Goal: Task Accomplishment & Management: Manage account settings

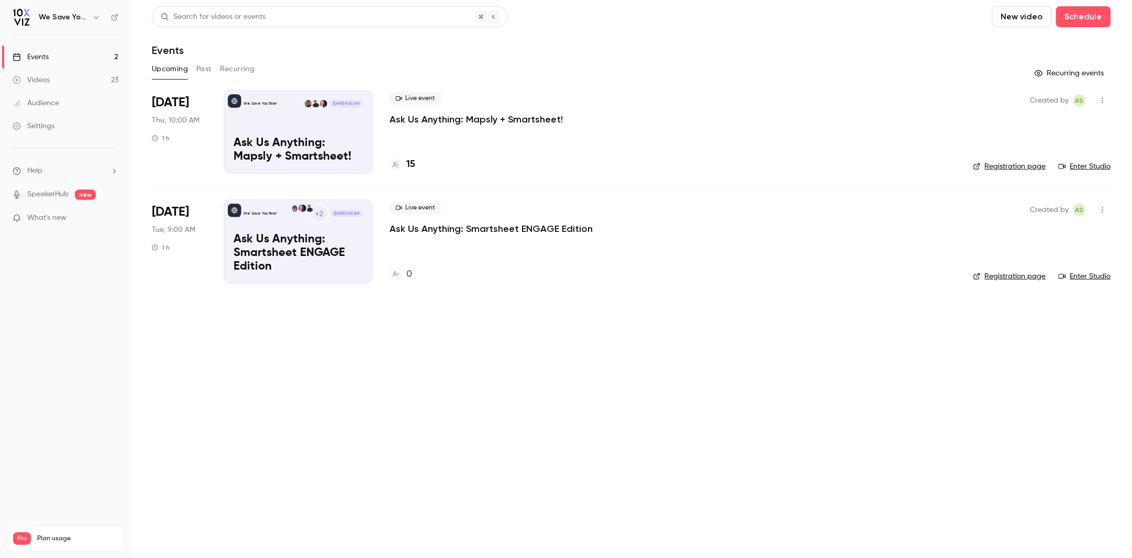
click at [306, 355] on main "Search for videos or events New video Schedule Events Upcoming Past Recurring R…" at bounding box center [631, 279] width 1001 height 558
click at [465, 380] on main "Search for videos or events New video Schedule Events Upcoming Past Recurring R…" at bounding box center [631, 279] width 1001 height 558
click at [571, 28] on header "Search for videos or events New video Schedule Events" at bounding box center [631, 31] width 959 height 50
click at [283, 425] on main "Search for videos or events New video Schedule Events Upcoming Past Recurring R…" at bounding box center [631, 279] width 1001 height 558
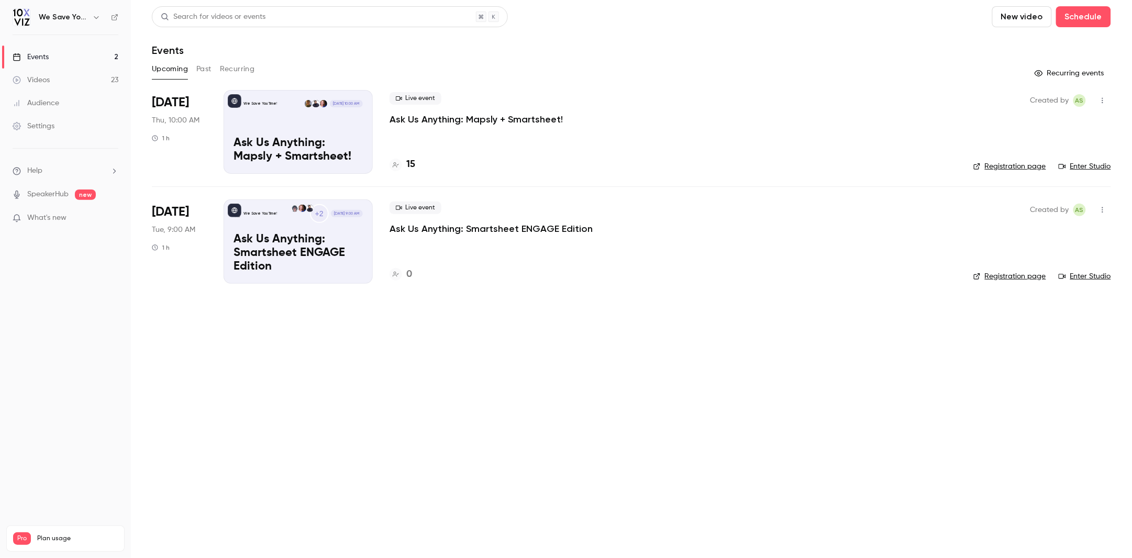
click at [283, 425] on main "Search for videos or events New video Schedule Events Upcoming Past Recurring R…" at bounding box center [631, 279] width 1001 height 558
click at [204, 68] on button "Past" at bounding box center [203, 69] width 15 height 17
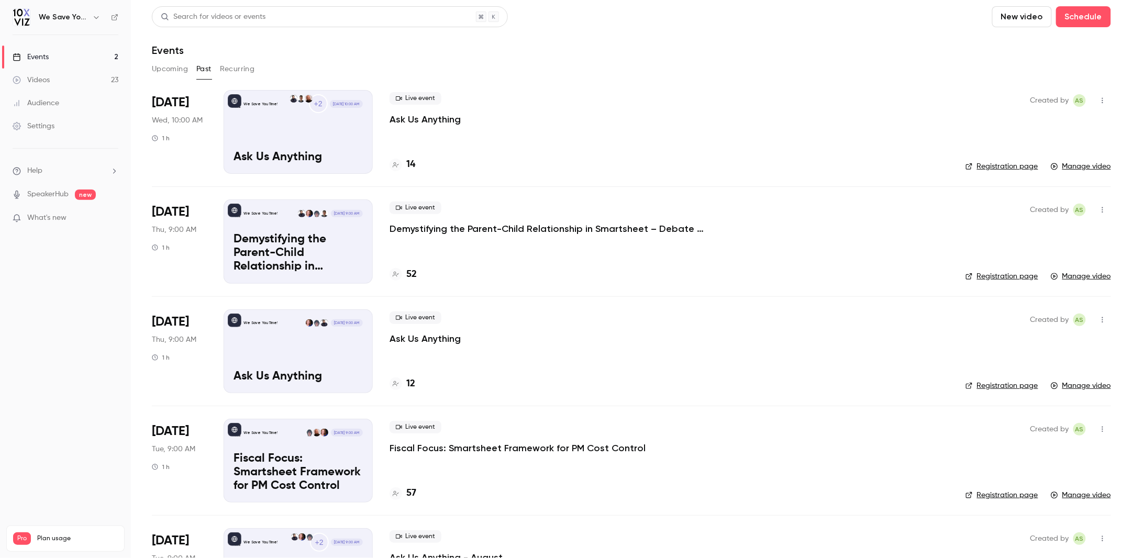
click at [180, 69] on button "Upcoming" at bounding box center [170, 69] width 36 height 17
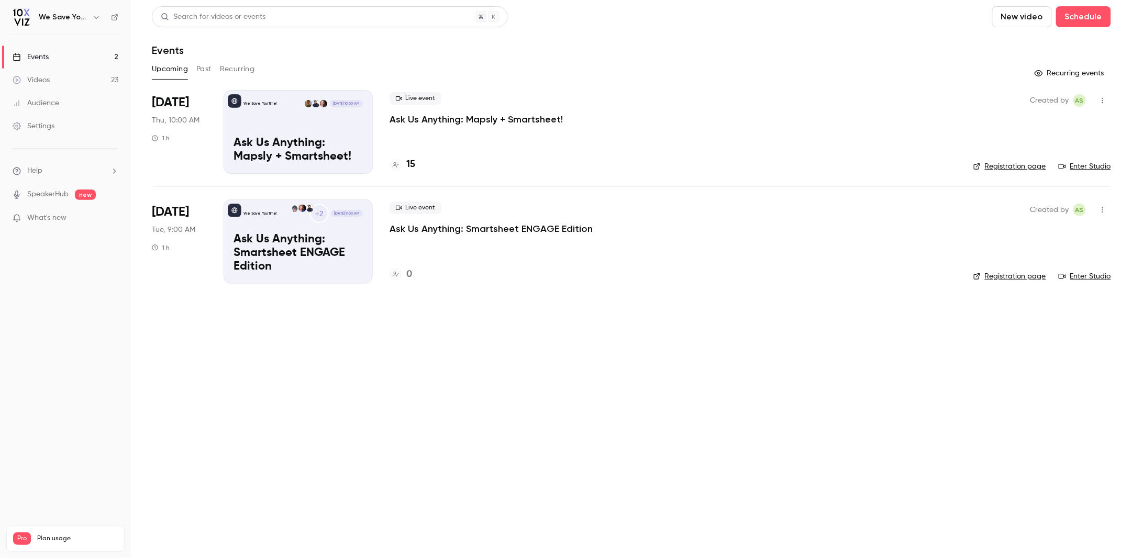
click at [307, 400] on main "Search for videos or events New video Schedule Events Upcoming Past Recurring R…" at bounding box center [631, 279] width 1001 height 558
click at [257, 54] on div "Events" at bounding box center [631, 50] width 959 height 13
click at [445, 121] on p "Ask Us Anything: Mapsly + Smartsheet!" at bounding box center [476, 119] width 173 height 13
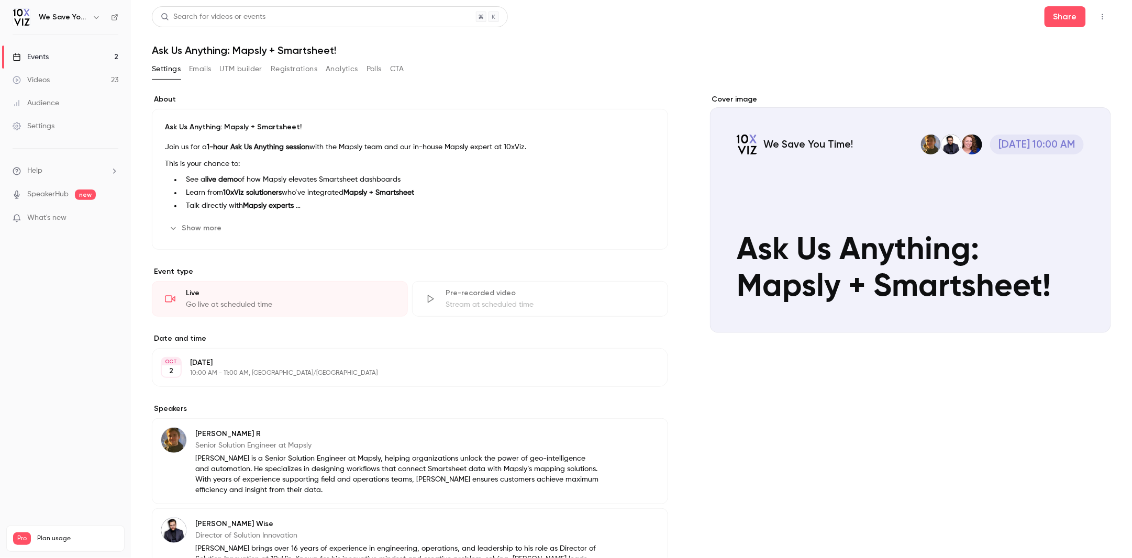
click at [114, 55] on link "Events 2" at bounding box center [65, 57] width 131 height 23
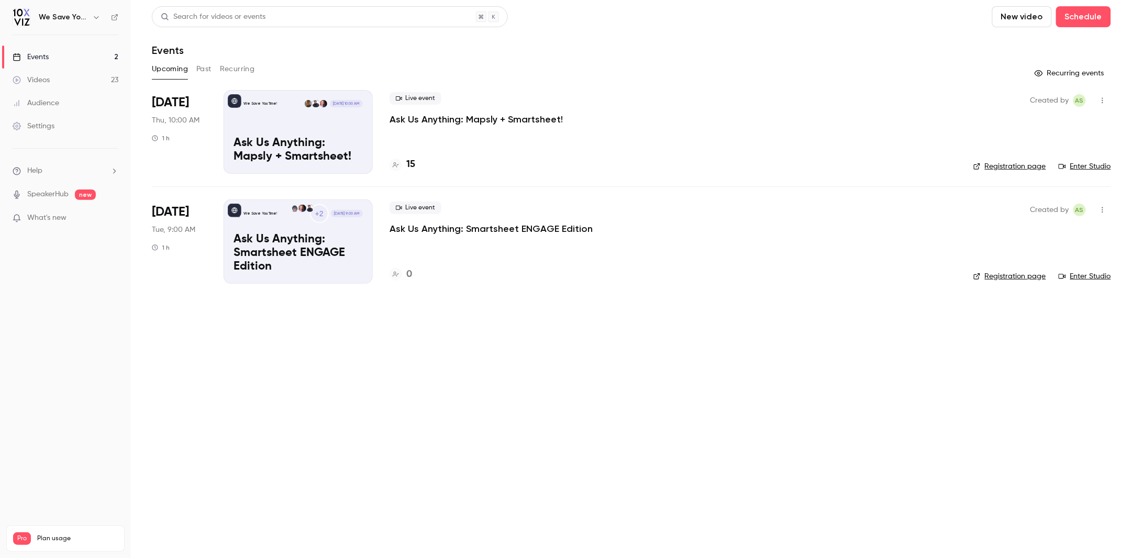
click at [1083, 168] on link "Enter Studio" at bounding box center [1085, 166] width 52 height 10
click at [473, 120] on p "Ask Us Anything: Mapsly + Smartsheet!" at bounding box center [476, 119] width 173 height 13
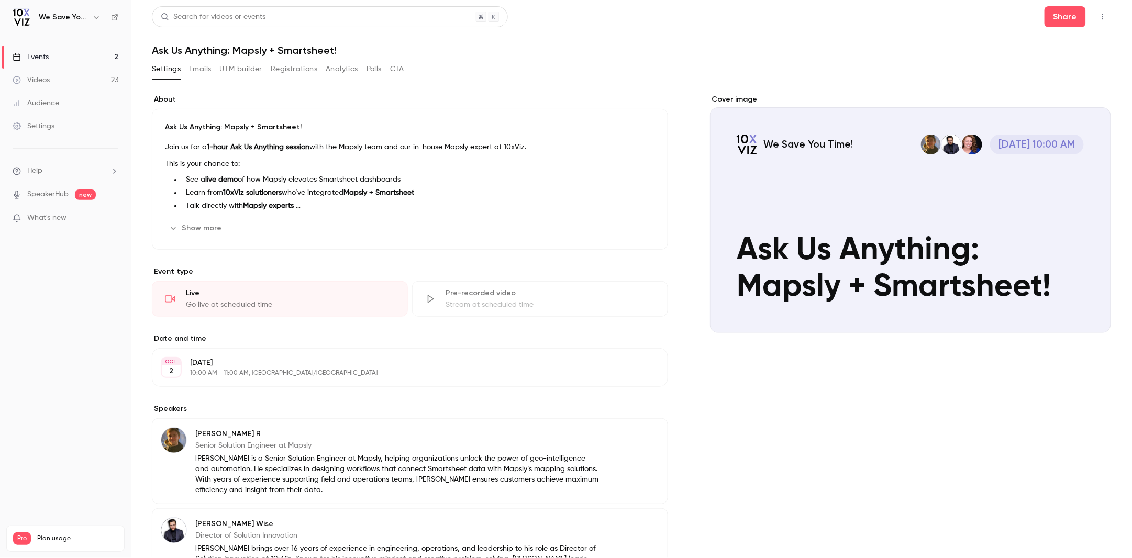
click at [205, 70] on button "Emails" at bounding box center [200, 69] width 22 height 17
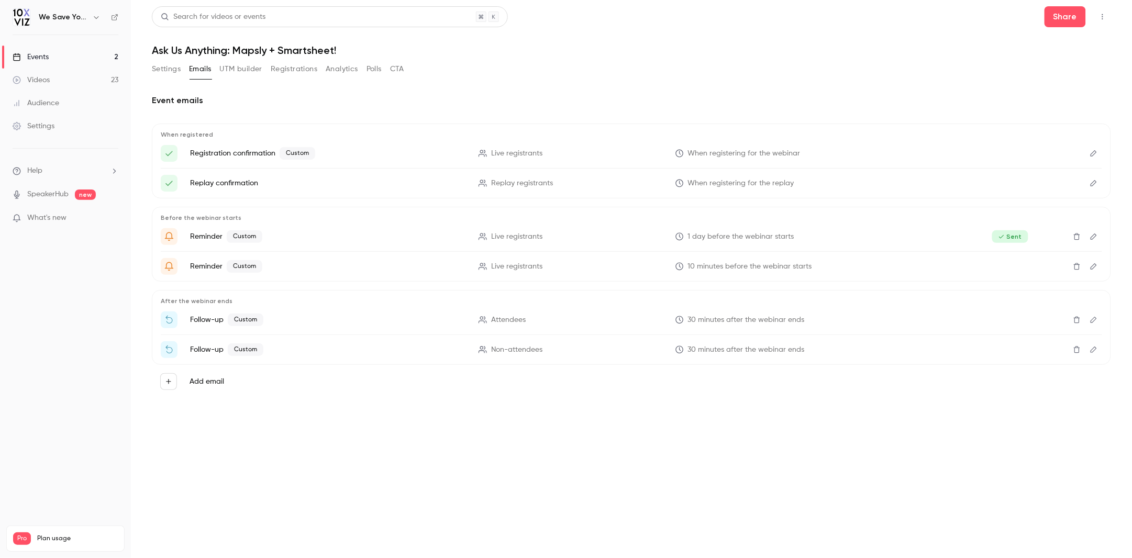
click at [307, 320] on p "Follow-up Custom" at bounding box center [328, 320] width 276 height 13
click at [1098, 319] on icon "Edit" at bounding box center [1094, 319] width 8 height 7
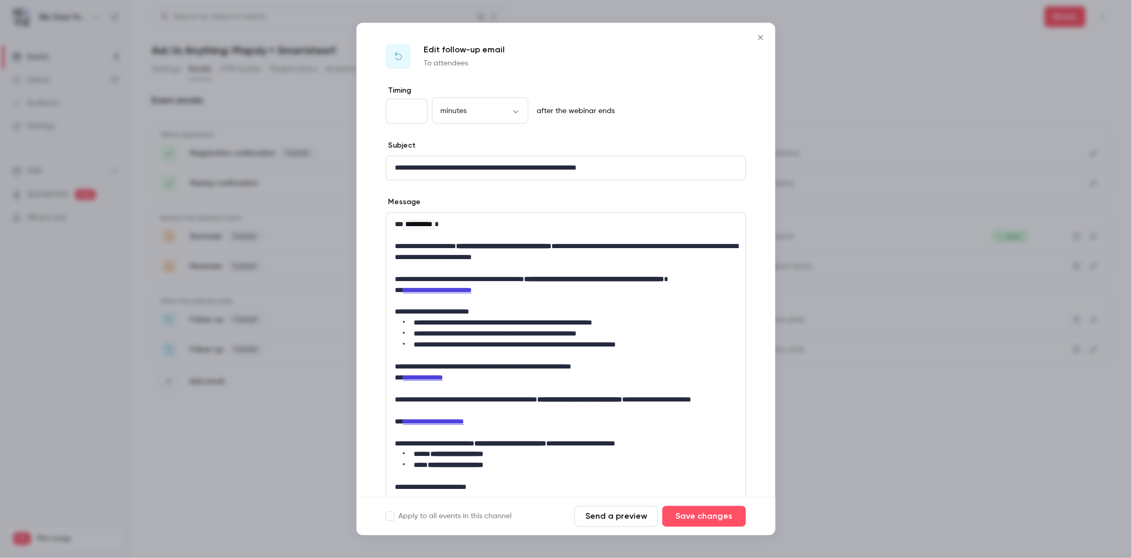
click at [470, 288] on link "**********" at bounding box center [437, 289] width 69 height 7
click at [472, 289] on link "**********" at bounding box center [437, 289] width 69 height 7
drag, startPoint x: 474, startPoint y: 289, endPoint x: 452, endPoint y: 289, distance: 22.0
click at [452, 289] on link "**********" at bounding box center [437, 289] width 69 height 7
click at [450, 309] on icon "link" at bounding box center [446, 308] width 8 height 7
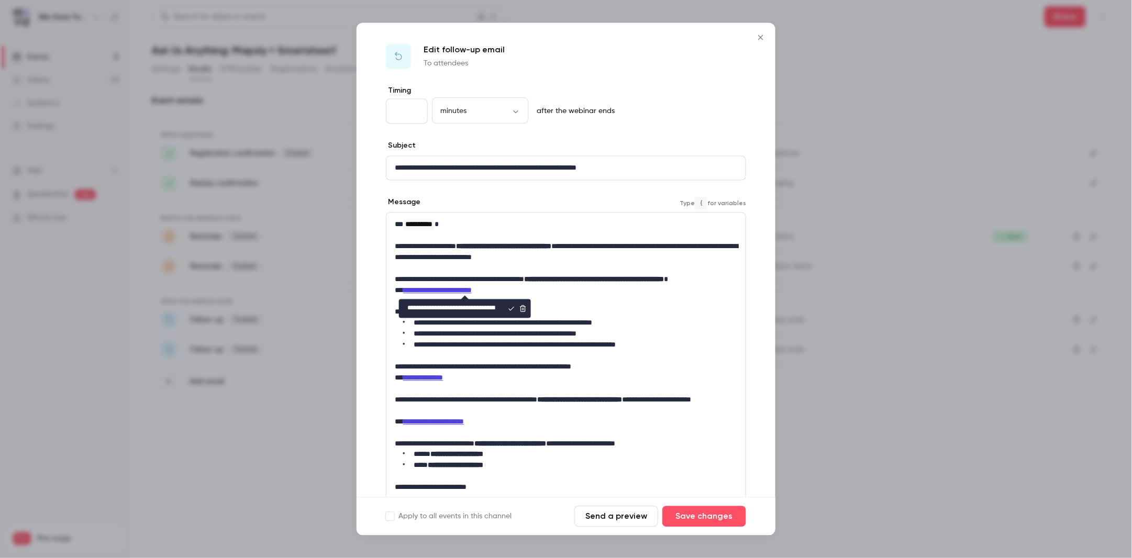
scroll to position [0, 103]
click at [456, 306] on input "**********" at bounding box center [451, 309] width 105 height 19
click at [577, 298] on p "editor" at bounding box center [566, 301] width 342 height 11
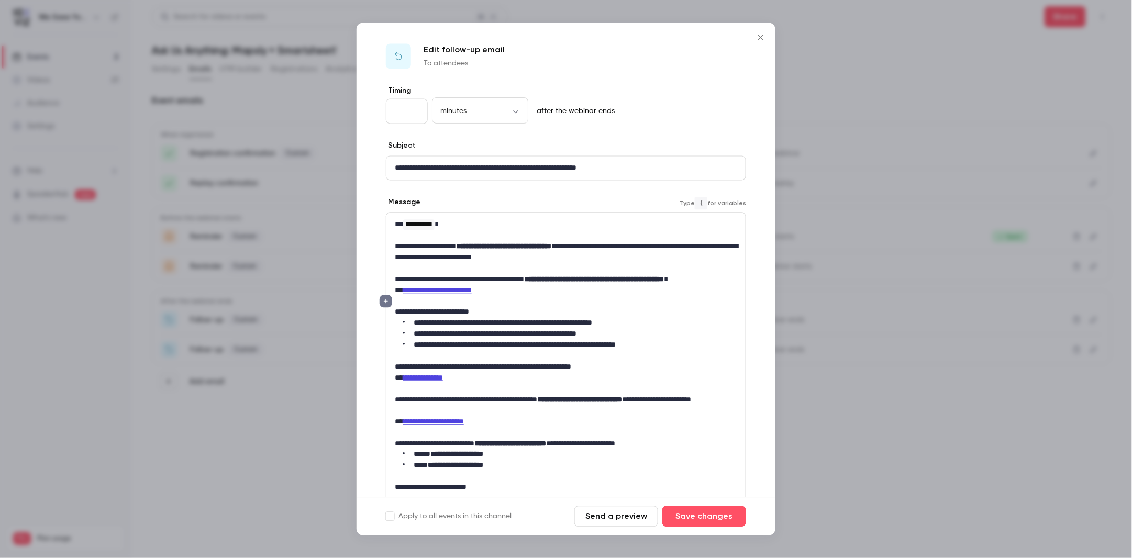
click at [766, 36] on icon "Close" at bounding box center [761, 38] width 13 height 8
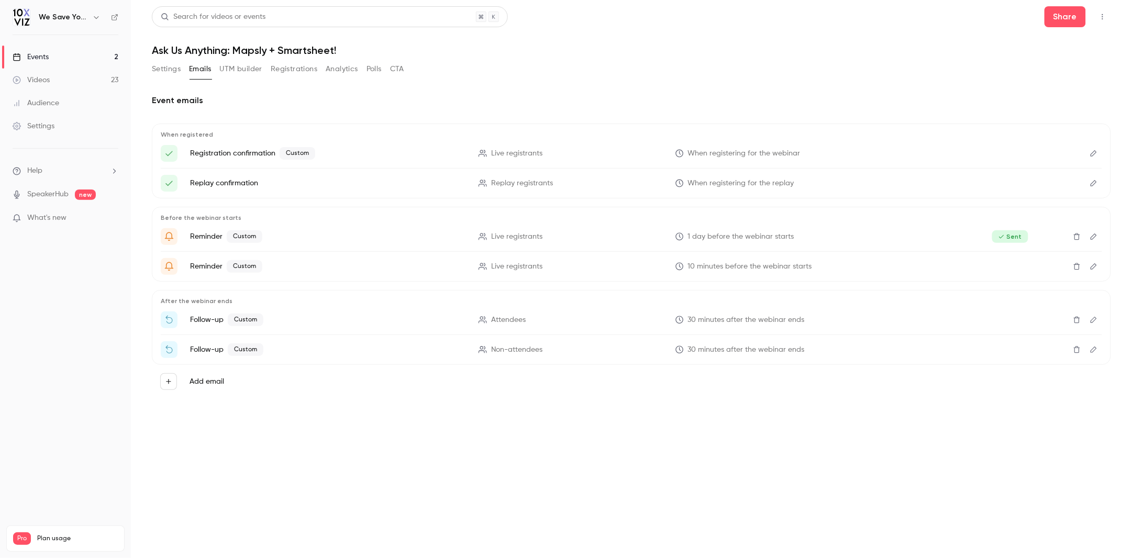
click at [64, 54] on link "Events 2" at bounding box center [65, 57] width 131 height 23
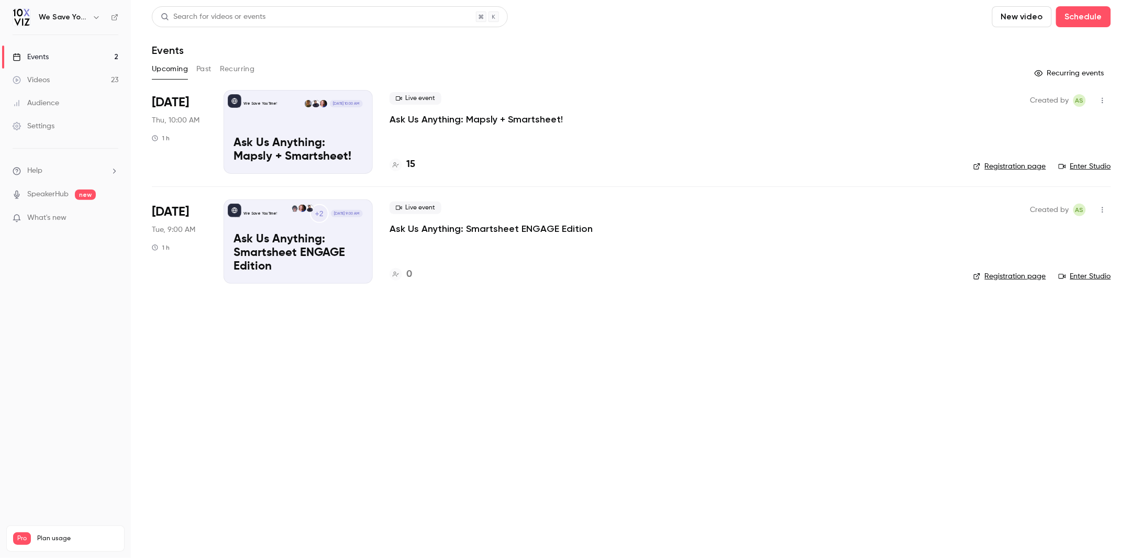
click at [225, 358] on main "Search for videos or events New video Schedule Events Upcoming Past Recurring R…" at bounding box center [631, 279] width 1001 height 558
click at [482, 362] on main "Search for videos or events New video Schedule Events Upcoming Past Recurring R…" at bounding box center [631, 279] width 1001 height 558
click at [428, 120] on p "Ask Us Anything: Mapsly + Smartsheet!" at bounding box center [476, 119] width 173 height 13
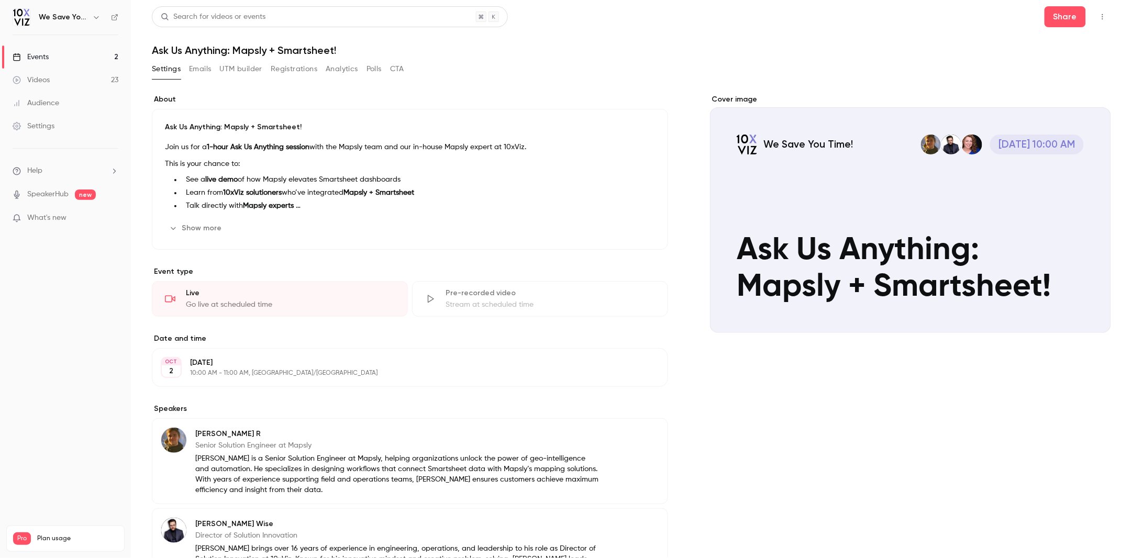
click at [238, 188] on li "Learn from 10xViz solutioners who’ve integrated Mapsly + Smartsheet" at bounding box center [418, 192] width 473 height 11
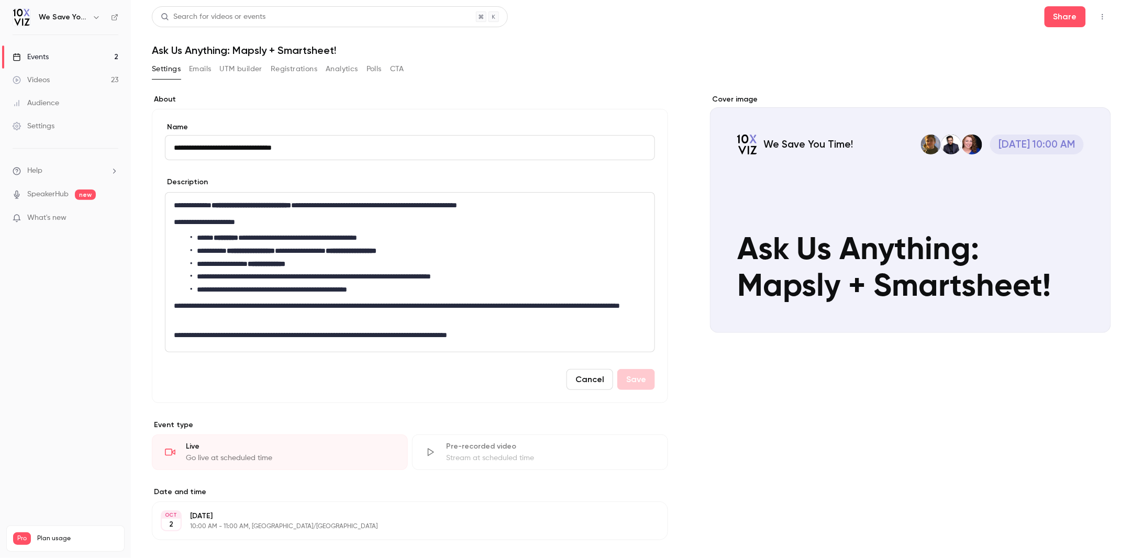
click at [581, 382] on button "Cancel" at bounding box center [590, 379] width 47 height 21
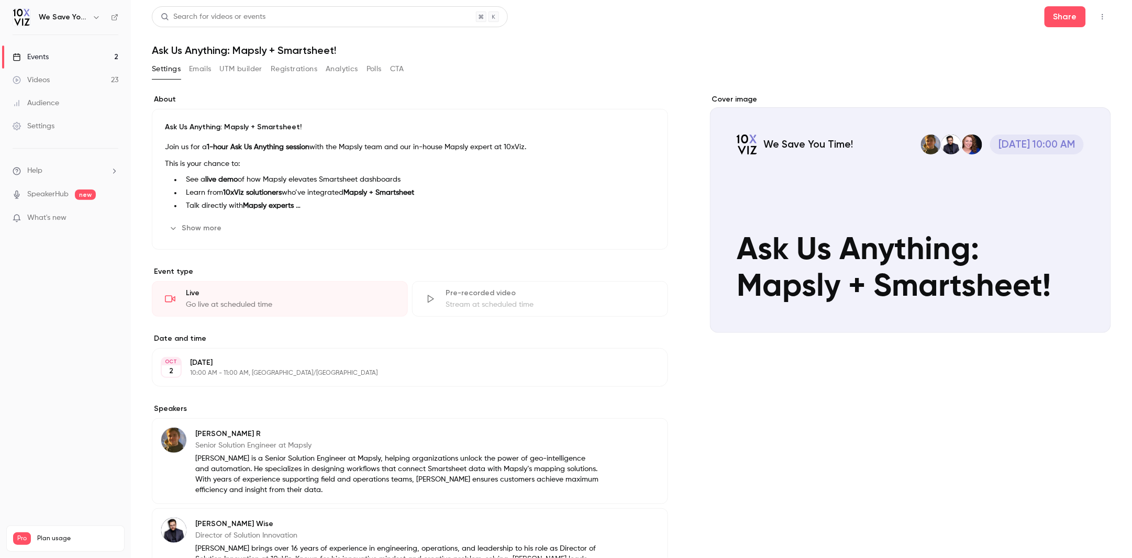
click at [45, 54] on div "Events" at bounding box center [31, 57] width 36 height 10
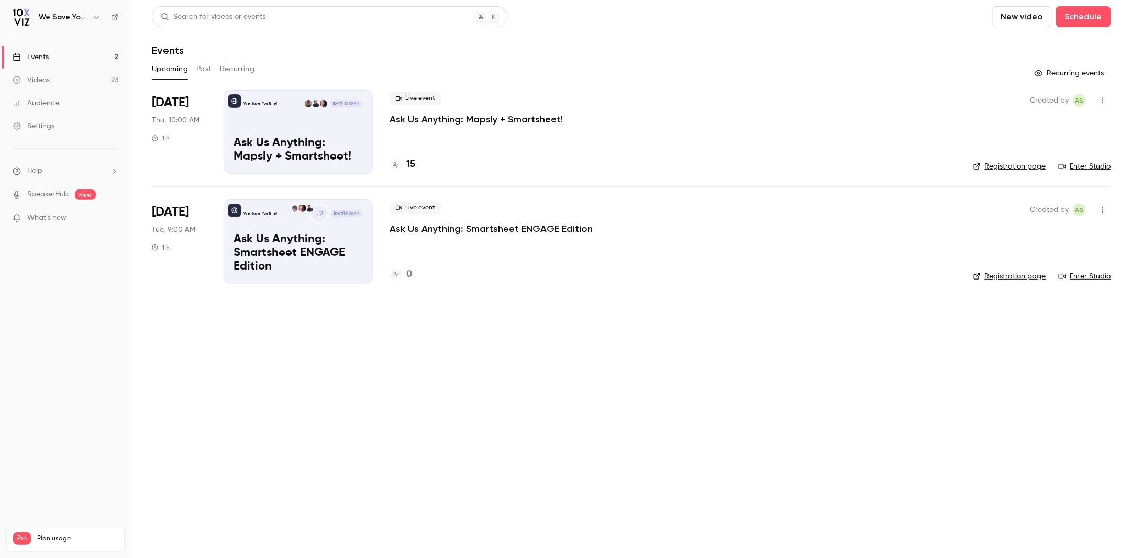
click at [420, 116] on p "Ask Us Anything: Mapsly + Smartsheet!" at bounding box center [476, 119] width 173 height 13
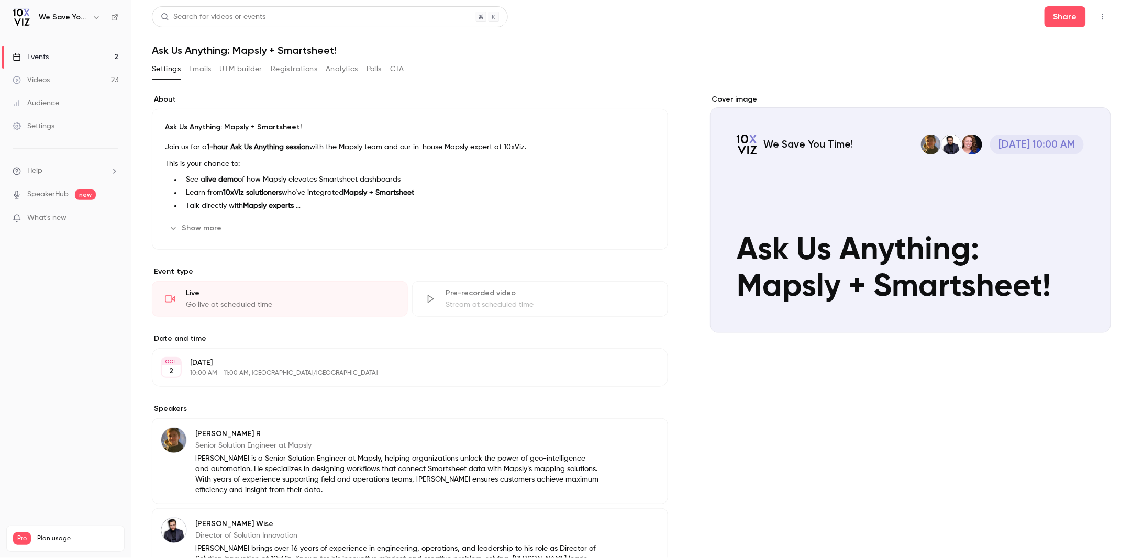
click at [305, 68] on button "Registrations" at bounding box center [294, 69] width 47 height 17
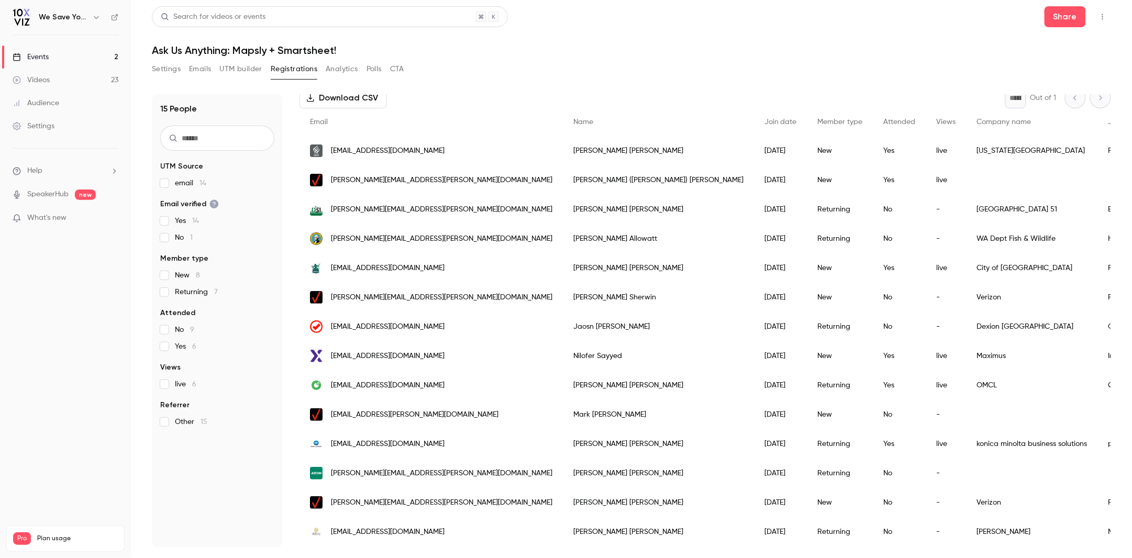
scroll to position [86, 0]
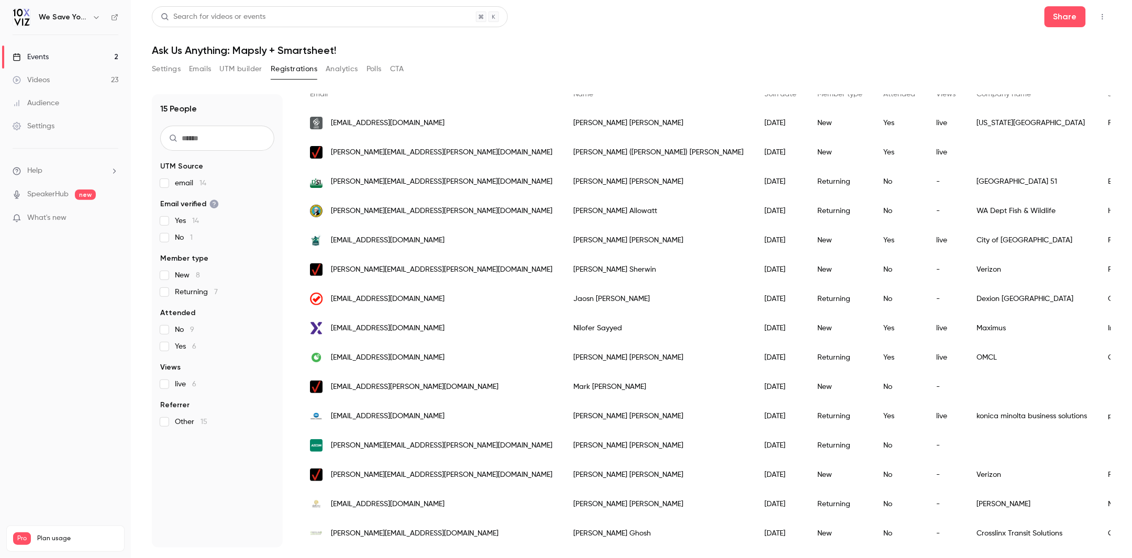
click at [26, 54] on div "Events" at bounding box center [31, 57] width 36 height 10
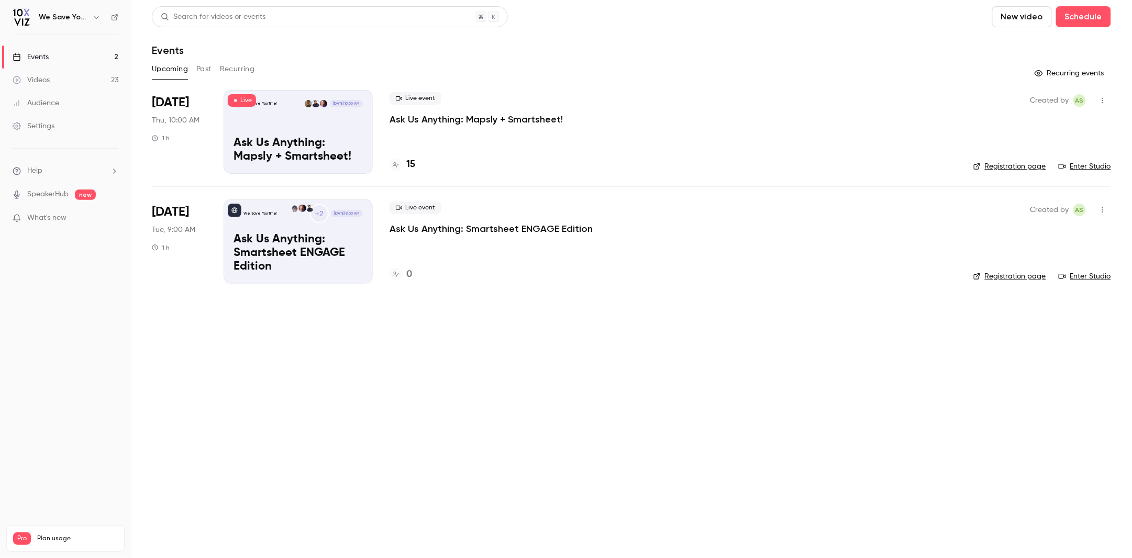
click at [437, 231] on p "Ask Us Anything: Smartsheet ENGAGE Edition" at bounding box center [491, 229] width 203 height 13
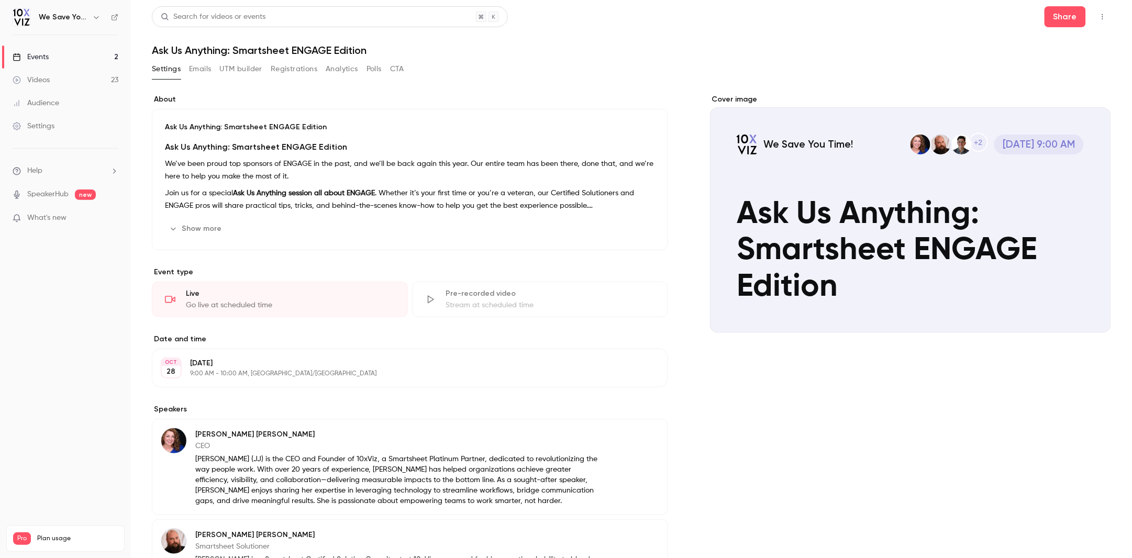
click at [204, 69] on button "Emails" at bounding box center [200, 69] width 22 height 17
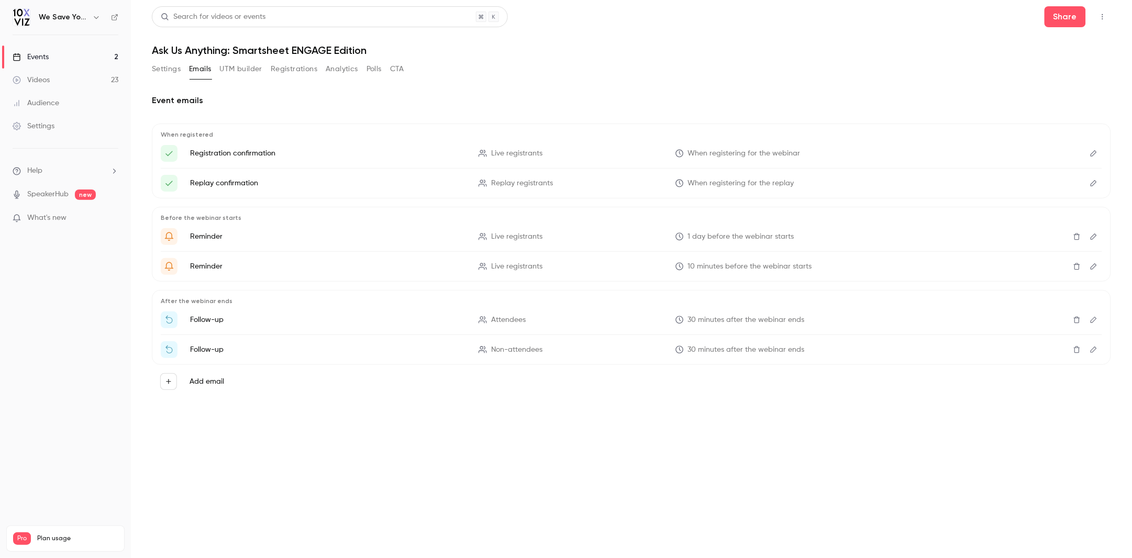
click at [236, 70] on button "UTM builder" at bounding box center [241, 69] width 42 height 17
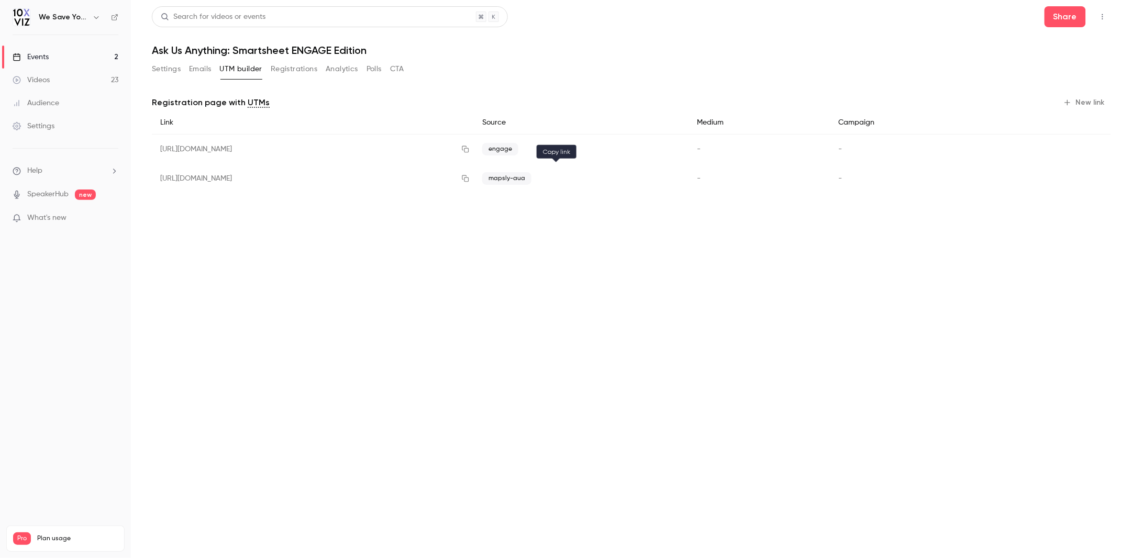
click at [470, 178] on icon "button" at bounding box center [465, 178] width 8 height 7
click at [73, 57] on link "Events 2" at bounding box center [65, 57] width 131 height 23
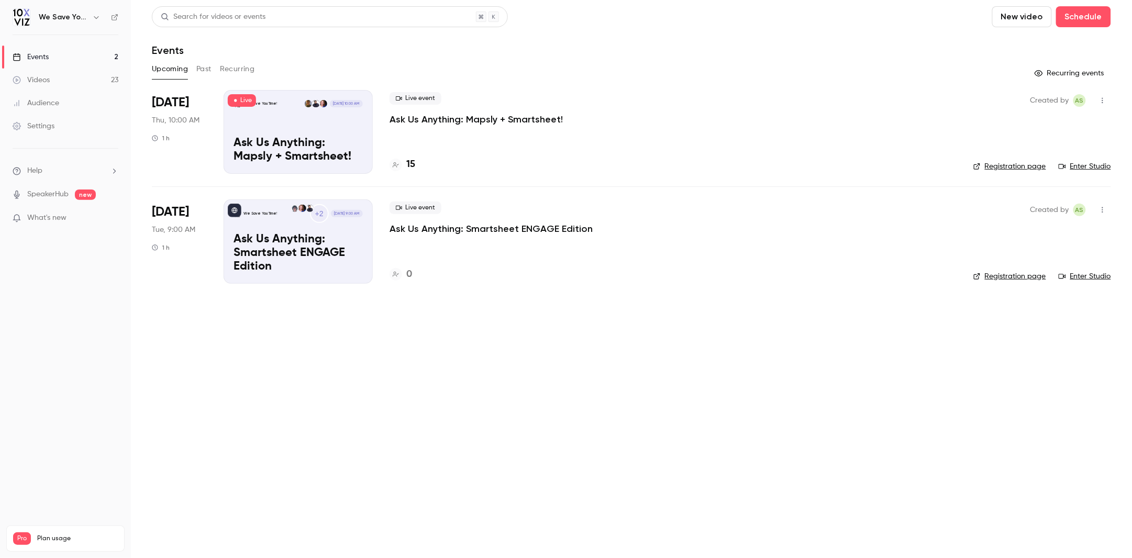
click at [282, 401] on main "Search for videos or events New video Schedule Events Upcoming Past Recurring R…" at bounding box center [631, 279] width 1001 height 558
click at [383, 375] on main "Search for videos or events New video Schedule Events Upcoming Past Recurring R…" at bounding box center [631, 279] width 1001 height 558
click at [402, 165] on div at bounding box center [396, 165] width 13 height 13
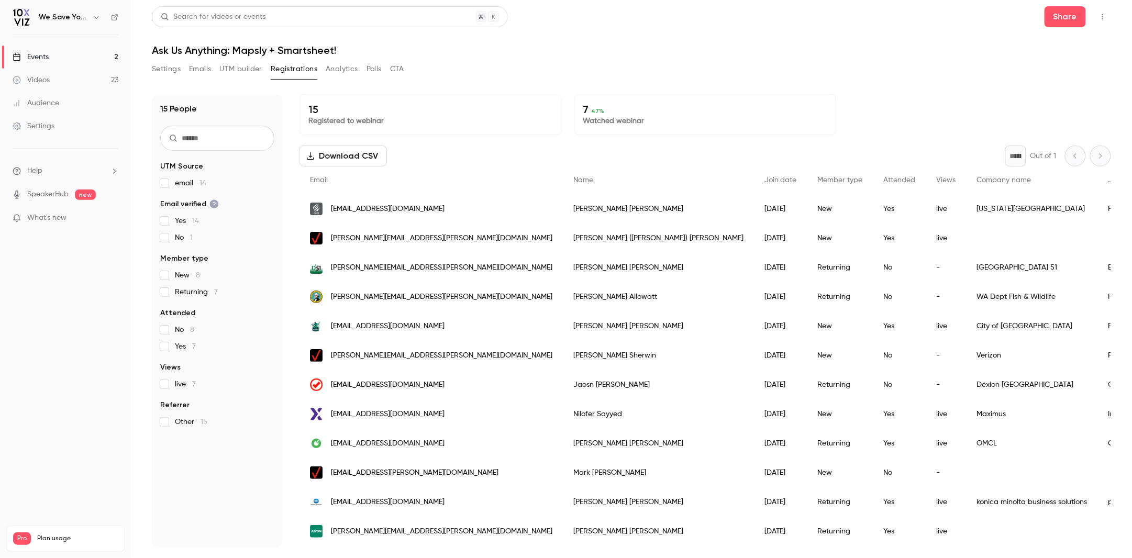
click at [330, 69] on button "Analytics" at bounding box center [342, 69] width 32 height 17
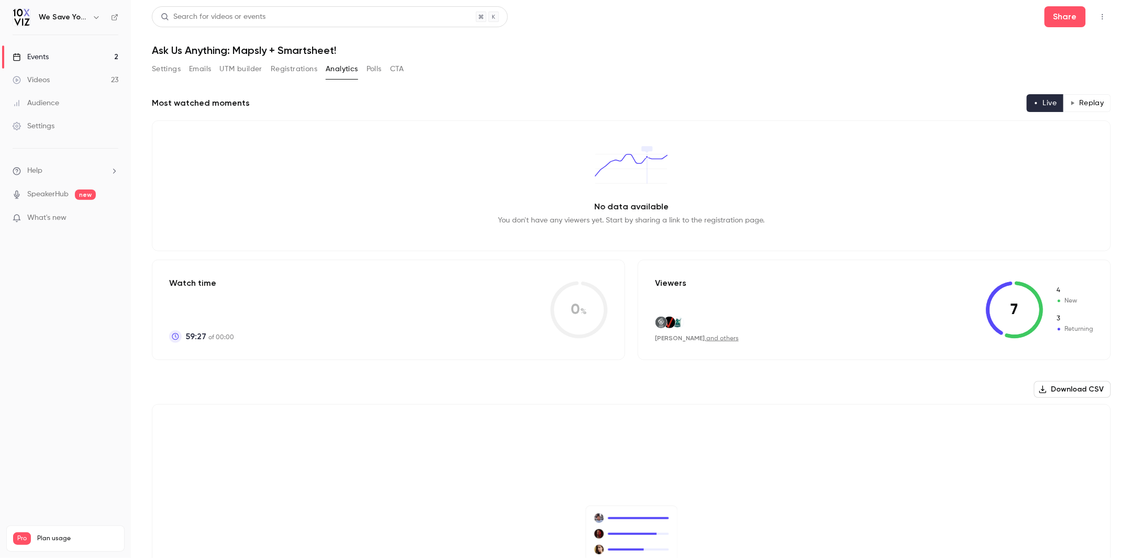
click at [402, 385] on div "Download CSV No data available You don't have any viewers yet. Start by sharing…" at bounding box center [631, 542] width 959 height 323
click at [174, 72] on button "Settings" at bounding box center [166, 69] width 29 height 17
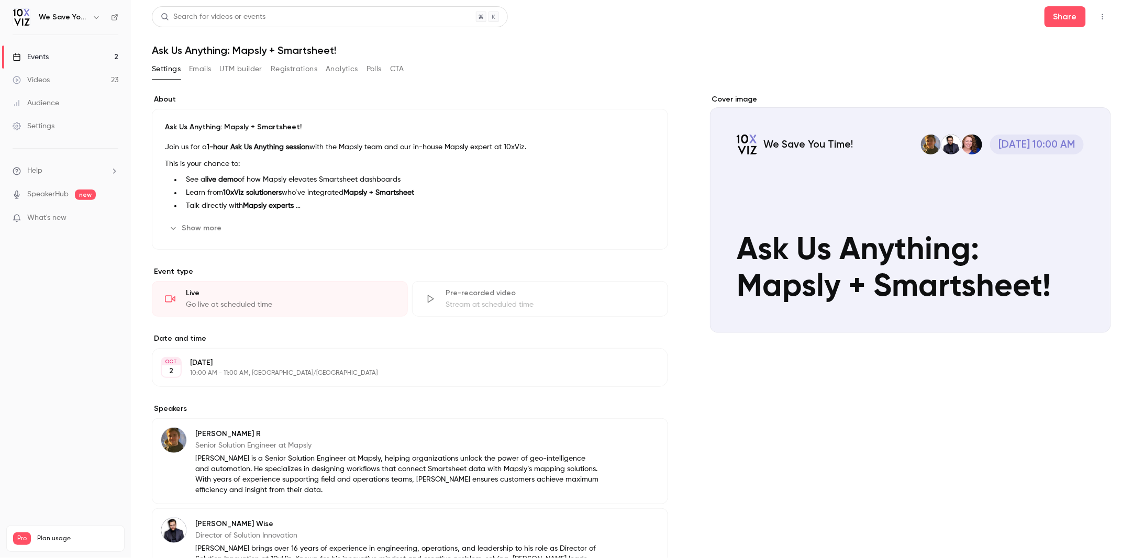
click at [277, 69] on button "Registrations" at bounding box center [294, 69] width 47 height 17
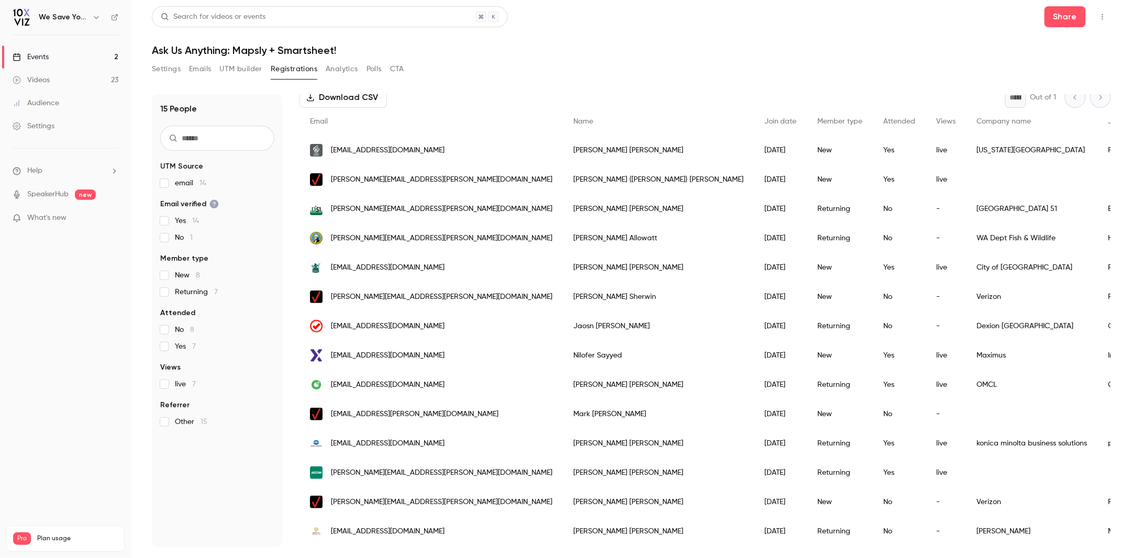
scroll to position [86, 0]
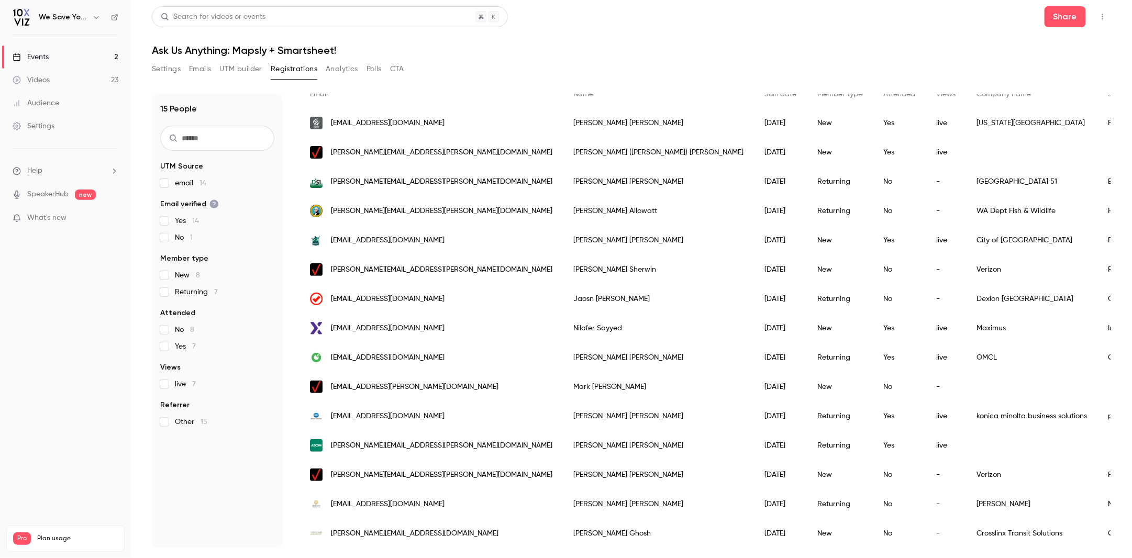
click at [199, 71] on button "Emails" at bounding box center [200, 69] width 22 height 17
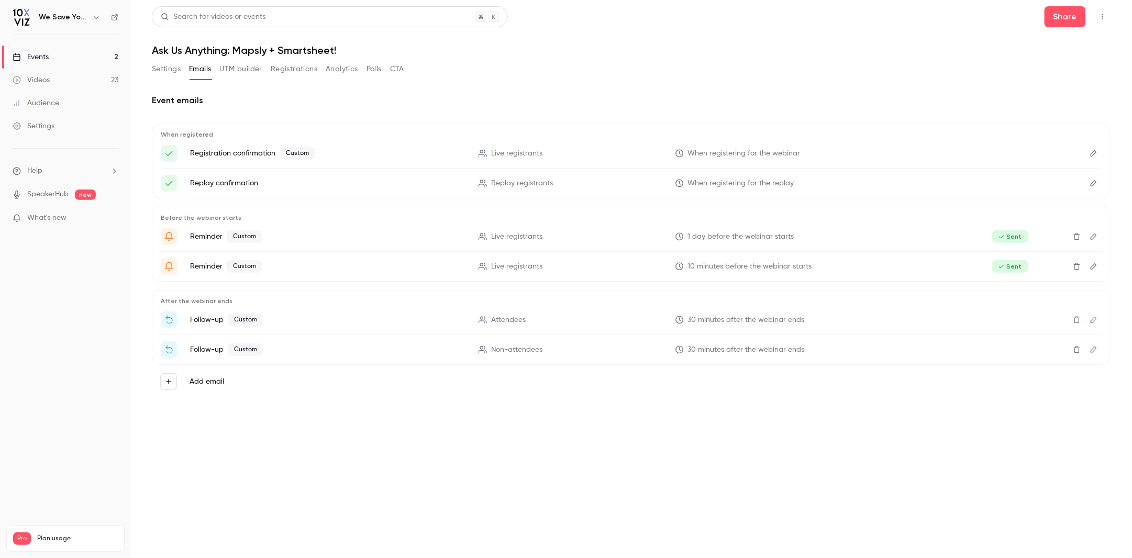
click at [1092, 323] on icon "Edit" at bounding box center [1094, 319] width 8 height 7
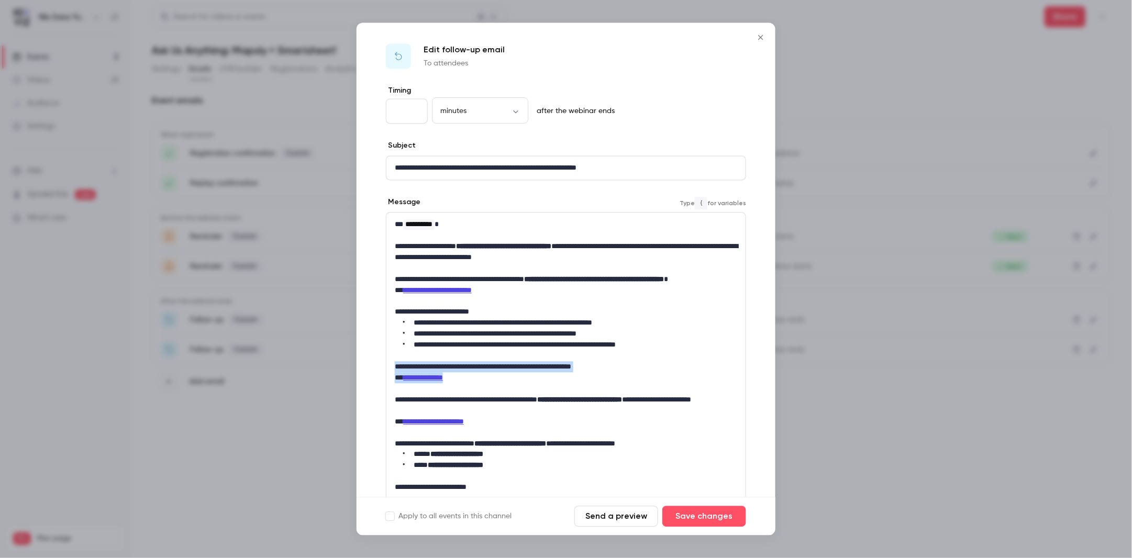
drag, startPoint x: 474, startPoint y: 377, endPoint x: 393, endPoint y: 370, distance: 81.5
click at [393, 370] on div "**********" at bounding box center [565, 372] width 359 height 319
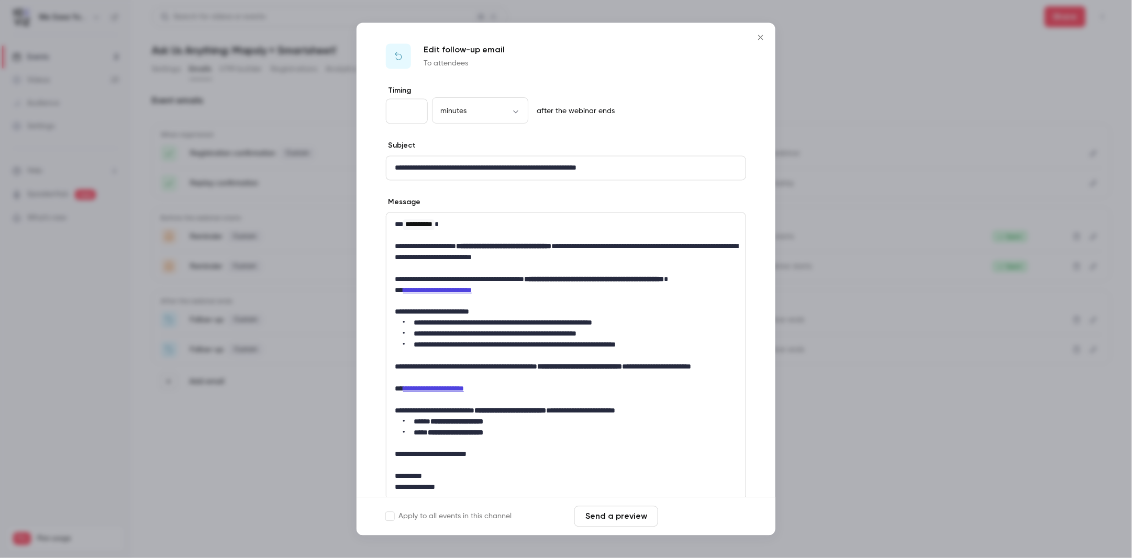
click at [692, 518] on button "Save changes" at bounding box center [704, 516] width 84 height 21
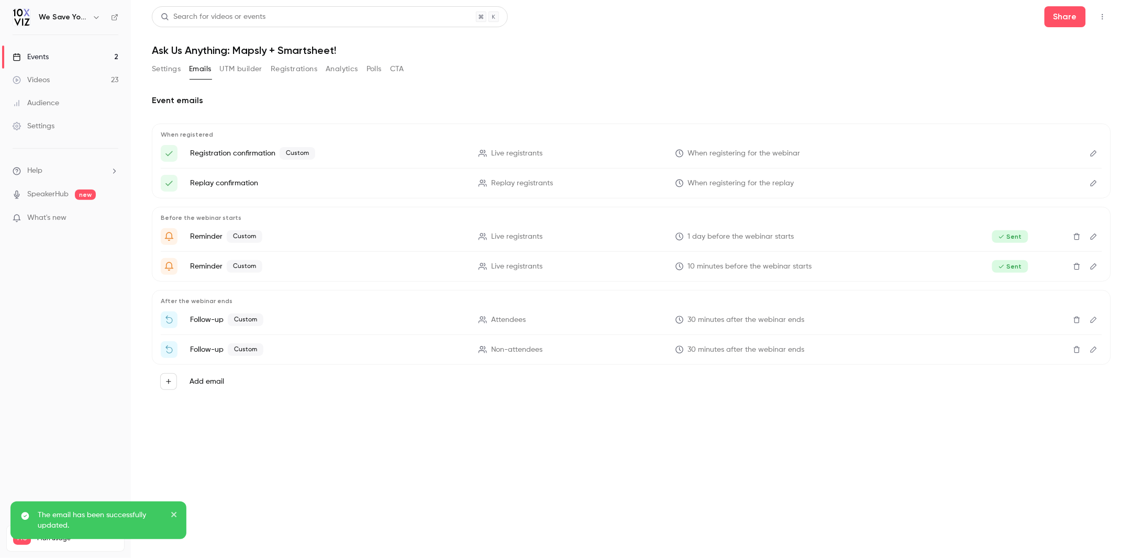
click at [1093, 351] on icon "Edit" at bounding box center [1094, 349] width 8 height 7
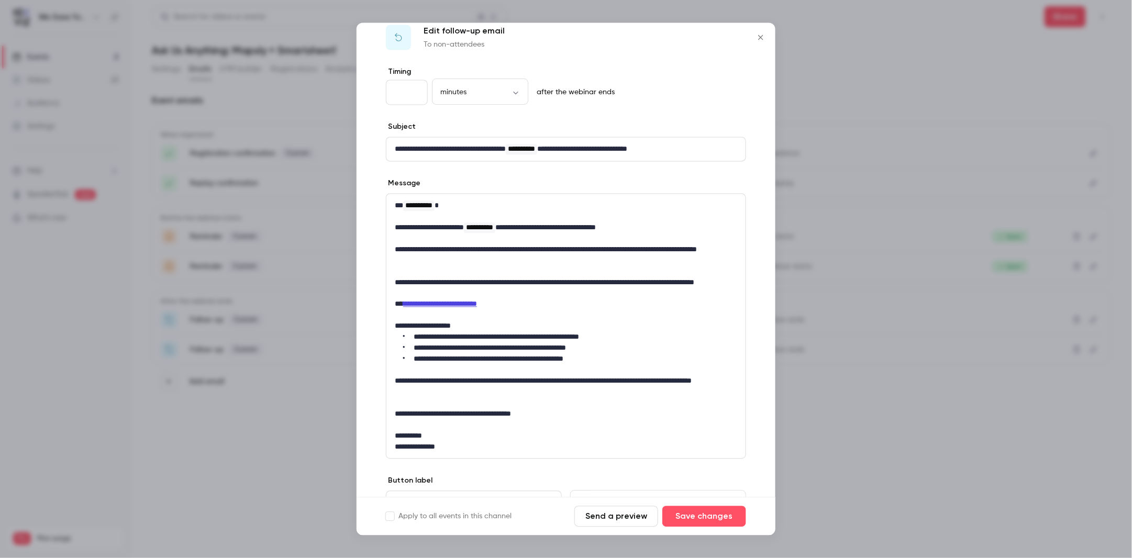
scroll to position [20, 0]
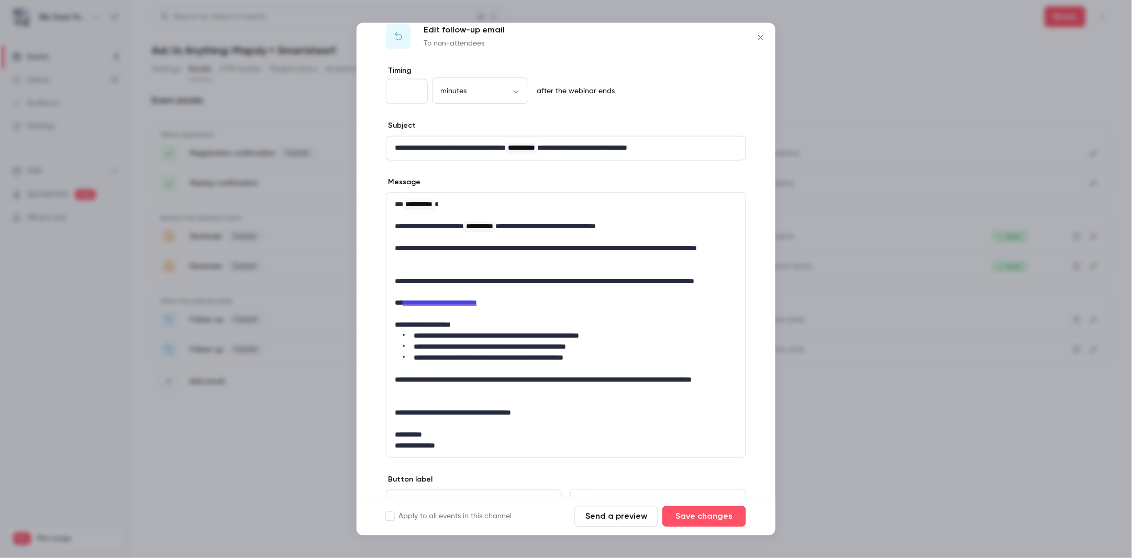
click at [761, 37] on icon "Close" at bounding box center [760, 37] width 5 height 5
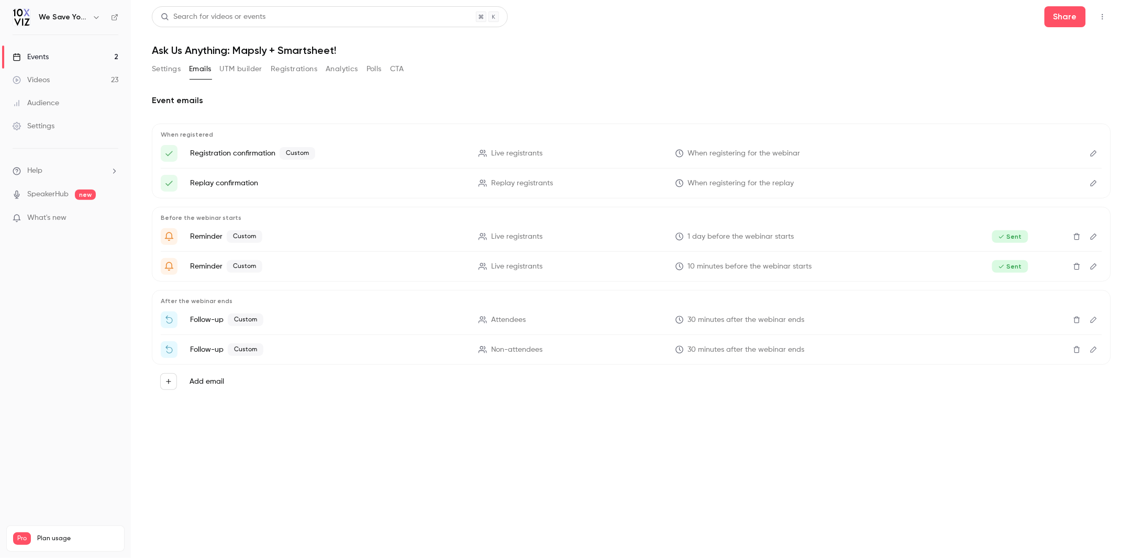
click at [1096, 319] on icon "Edit" at bounding box center [1094, 320] width 6 height 6
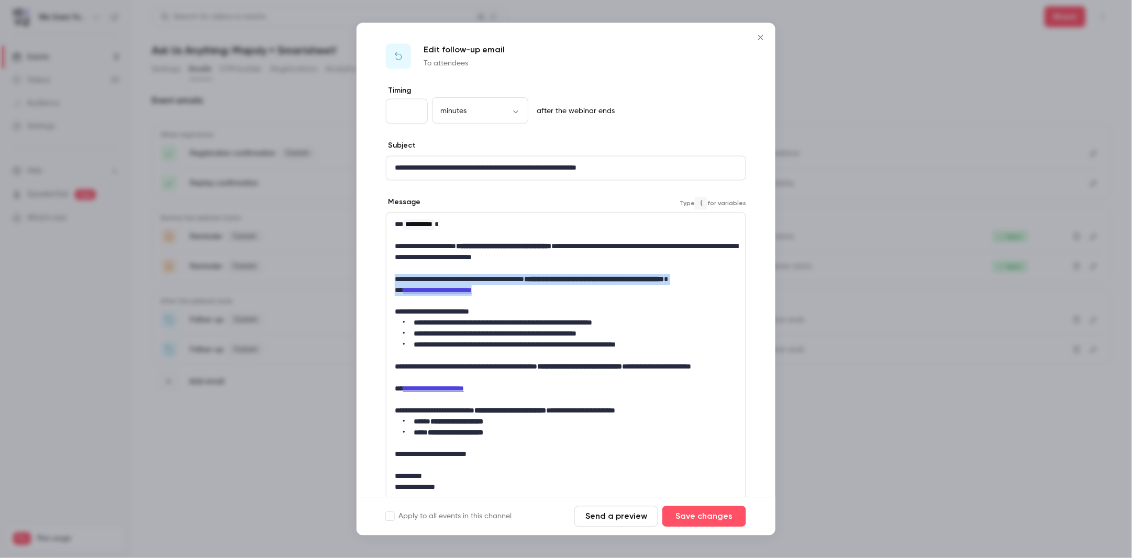
drag, startPoint x: 531, startPoint y: 290, endPoint x: 393, endPoint y: 278, distance: 138.3
click at [393, 278] on div "**********" at bounding box center [565, 356] width 359 height 286
copy div "**********"
click at [603, 322] on li "**********" at bounding box center [570, 323] width 334 height 11
click at [761, 38] on icon "Close" at bounding box center [761, 38] width 13 height 8
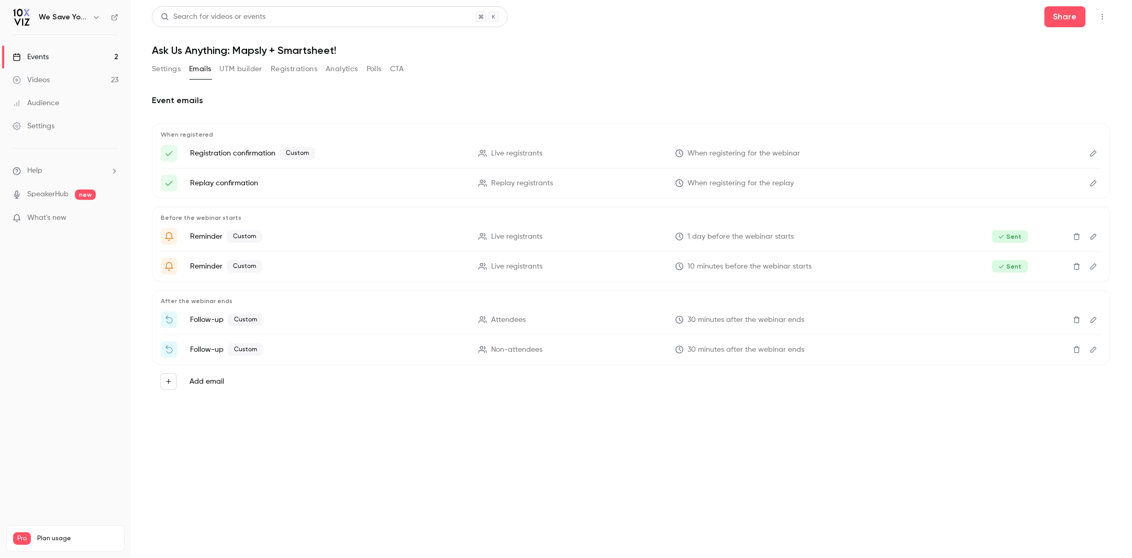
click at [1097, 351] on icon "Edit" at bounding box center [1094, 349] width 8 height 7
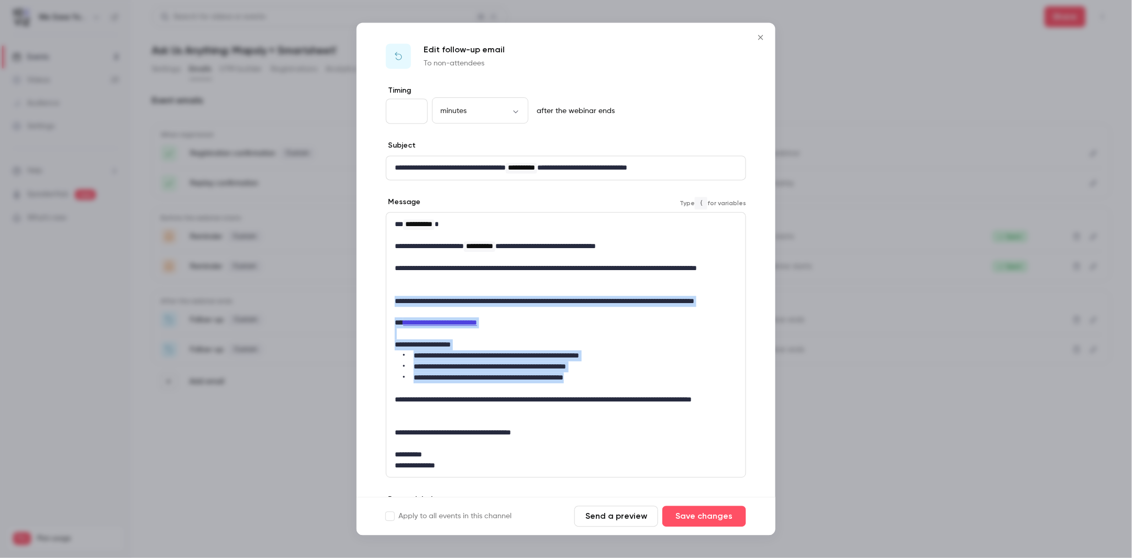
drag, startPoint x: 616, startPoint y: 378, endPoint x: 392, endPoint y: 298, distance: 238.0
click at [392, 298] on div "**********" at bounding box center [565, 345] width 359 height 265
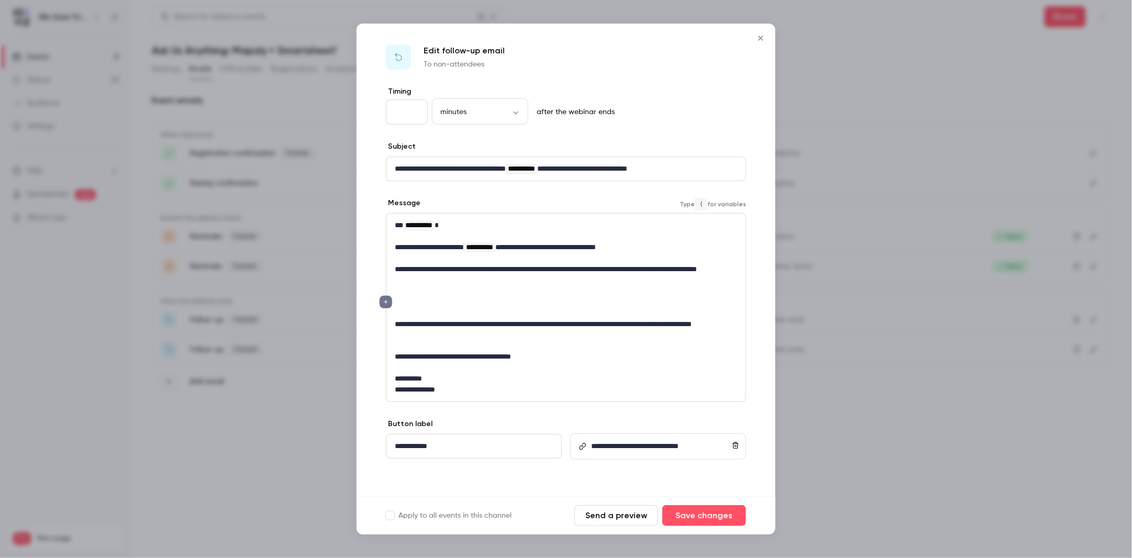
scroll to position [0, 0]
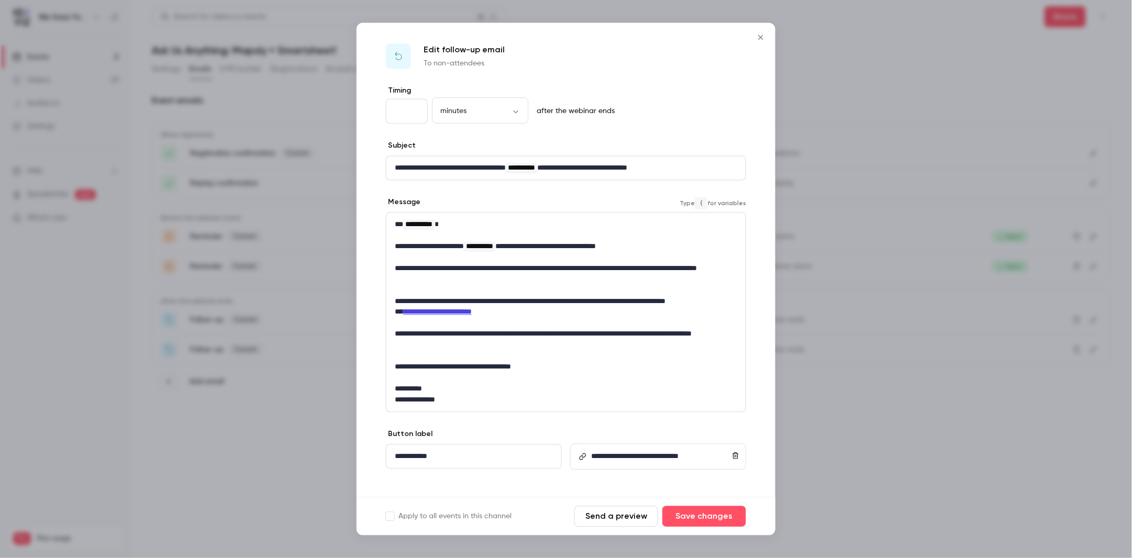
click at [468, 301] on p "**********" at bounding box center [566, 301] width 342 height 11
click at [739, 304] on div "**********" at bounding box center [565, 312] width 359 height 199
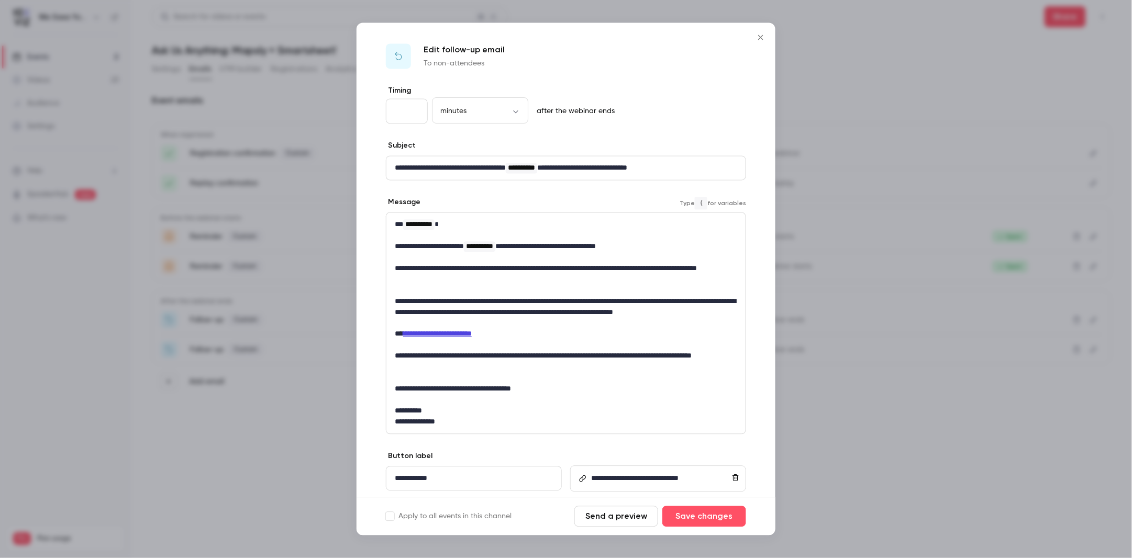
click at [454, 291] on p "editor" at bounding box center [566, 290] width 342 height 11
click at [439, 323] on p "**********" at bounding box center [566, 312] width 342 height 33
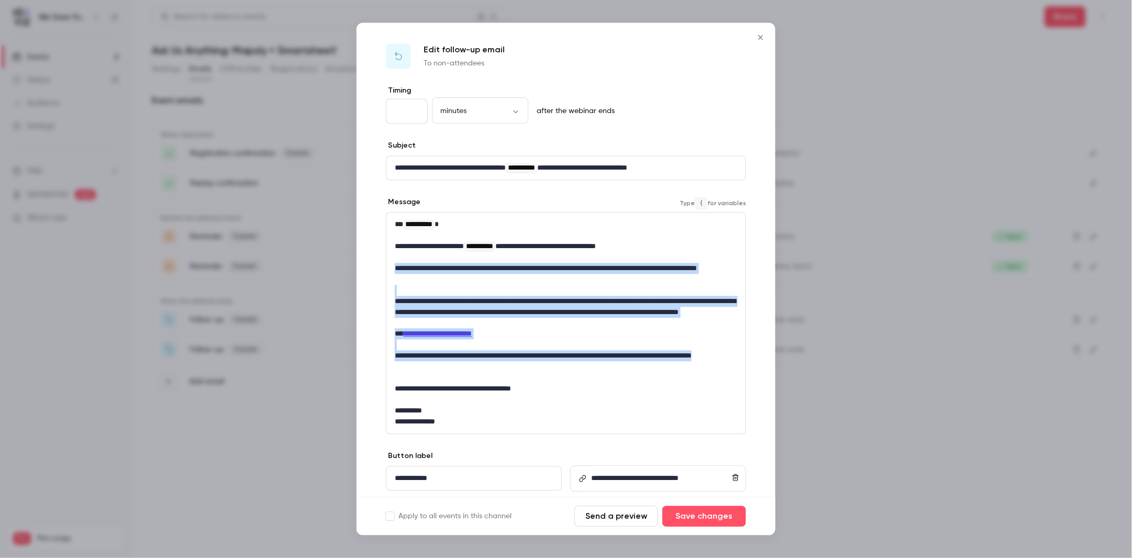
drag, startPoint x: 430, startPoint y: 369, endPoint x: 390, endPoint y: 273, distance: 103.8
click at [390, 273] on div "**********" at bounding box center [565, 323] width 359 height 221
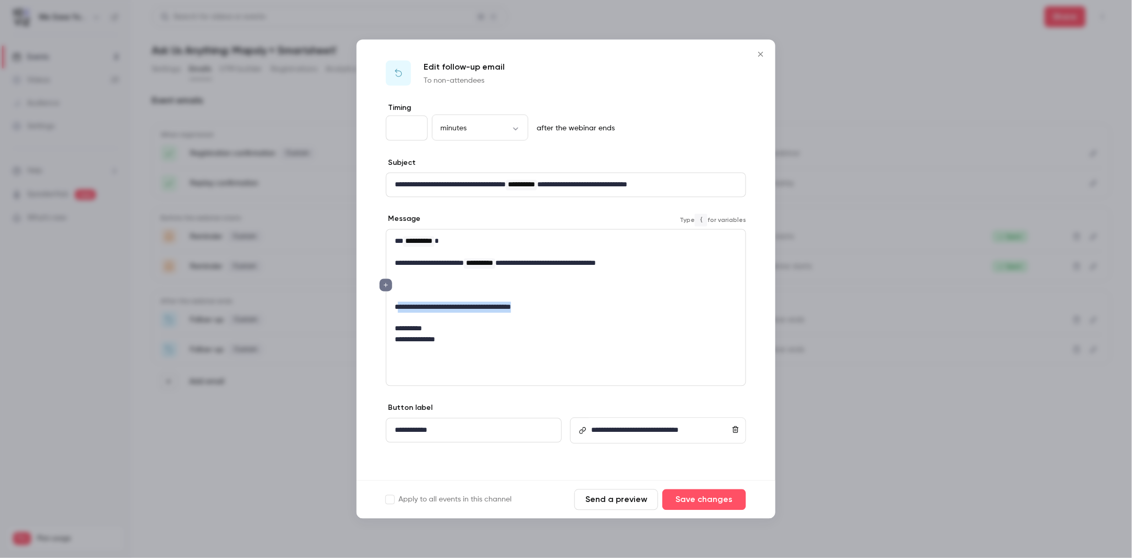
drag, startPoint x: 562, startPoint y: 309, endPoint x: 397, endPoint y: 306, distance: 164.5
click at [397, 306] on p "**********" at bounding box center [566, 307] width 342 height 11
drag, startPoint x: 488, startPoint y: 286, endPoint x: 389, endPoint y: 285, distance: 99.0
click at [389, 285] on div "**********" at bounding box center [565, 280] width 359 height 100
drag, startPoint x: 712, startPoint y: 186, endPoint x: 607, endPoint y: 189, distance: 105.3
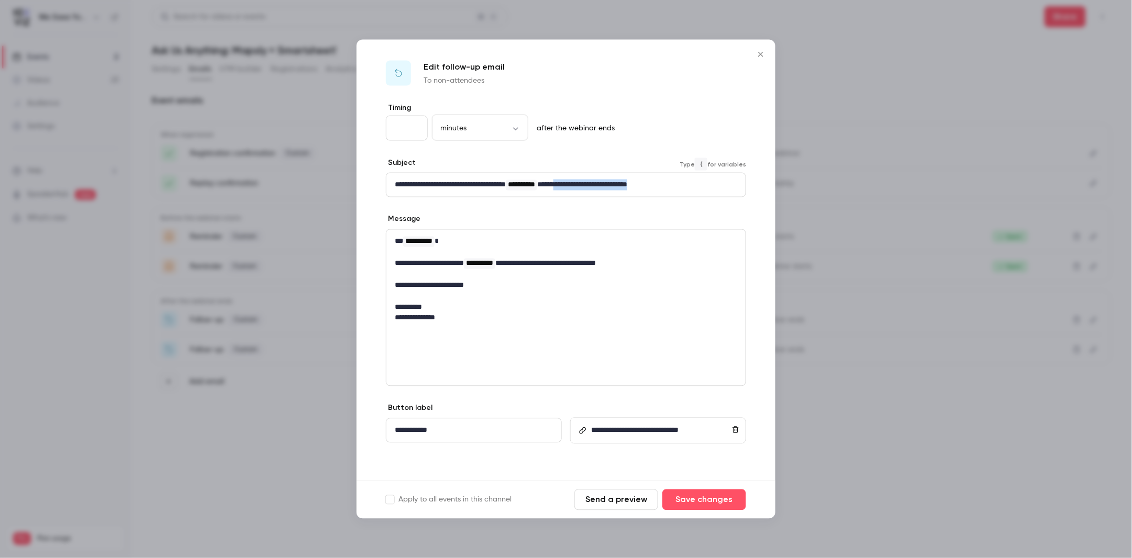
click at [607, 189] on p "**********" at bounding box center [566, 185] width 342 height 11
click at [489, 287] on p "**********" at bounding box center [566, 285] width 342 height 11
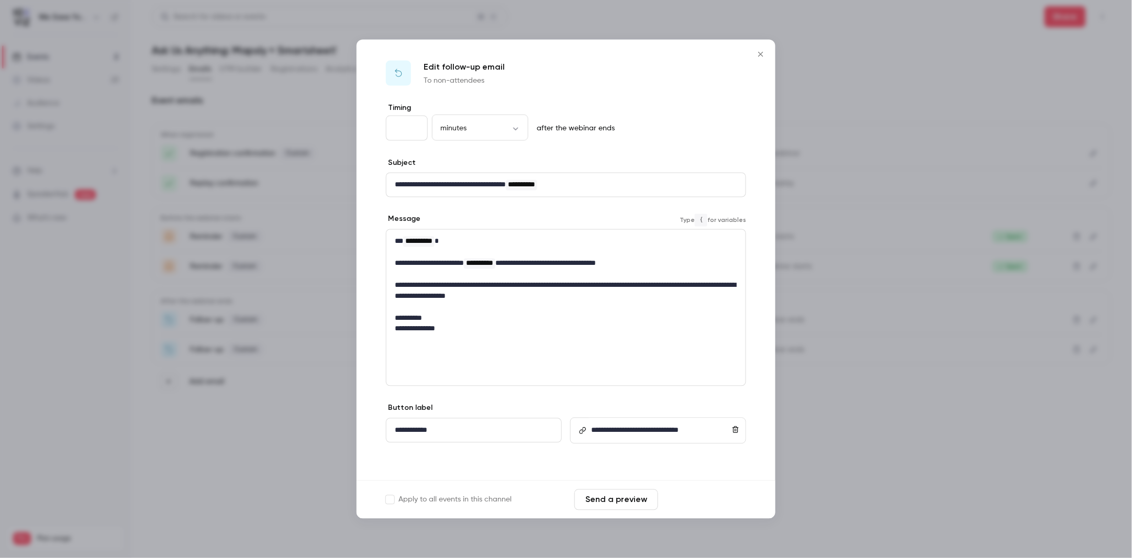
click at [701, 502] on button "Save changes" at bounding box center [704, 499] width 84 height 21
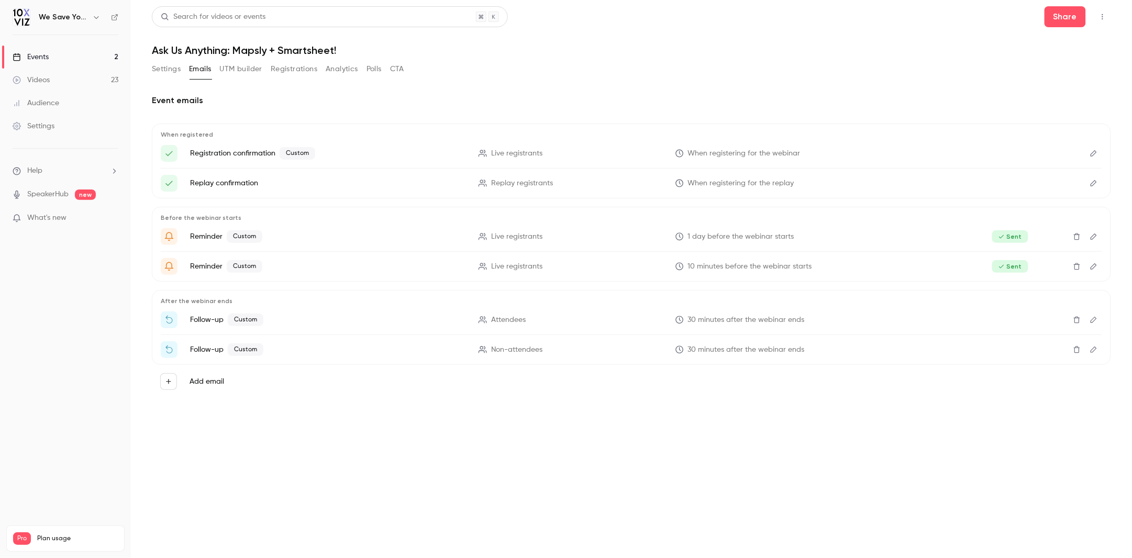
click at [634, 463] on main "Search for videos or events Share Ask Us Anything: Mapsly + Smartsheet! Setting…" at bounding box center [631, 279] width 1001 height 558
click at [56, 55] on link "Events 2" at bounding box center [65, 57] width 131 height 23
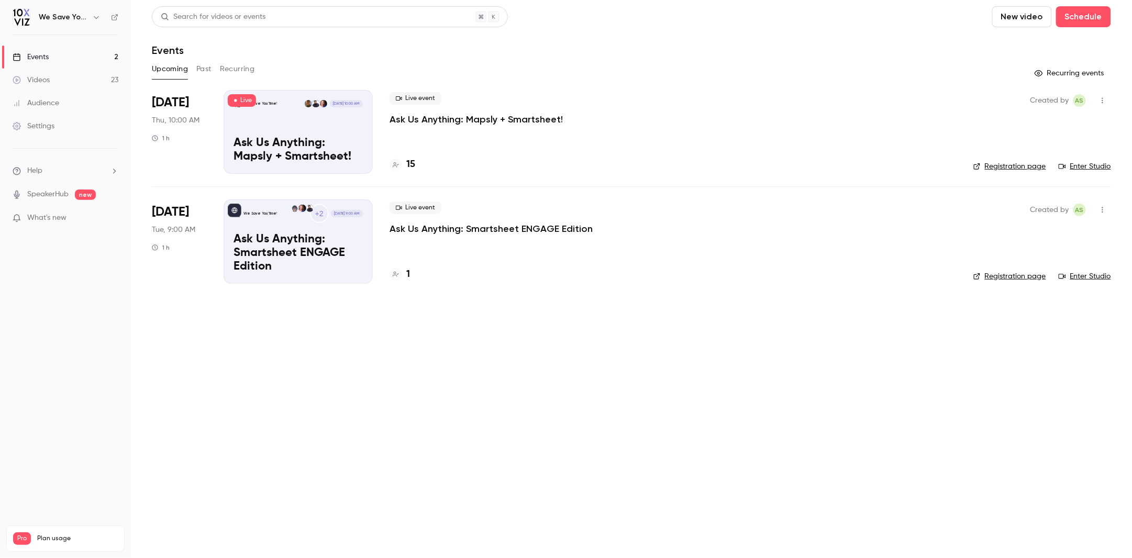
click at [401, 166] on div at bounding box center [396, 165] width 13 height 13
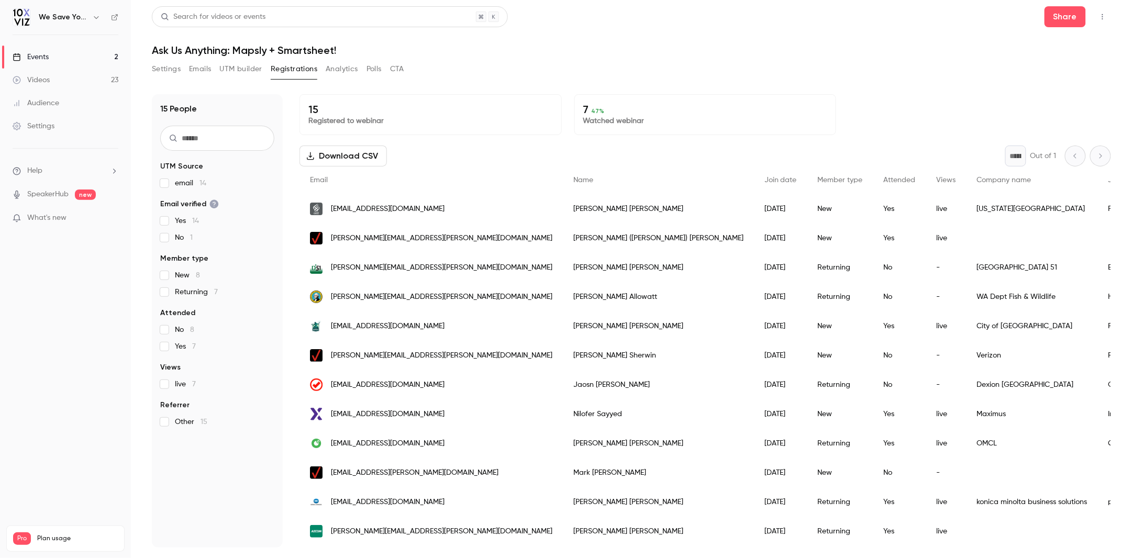
click at [339, 70] on button "Analytics" at bounding box center [342, 69] width 32 height 17
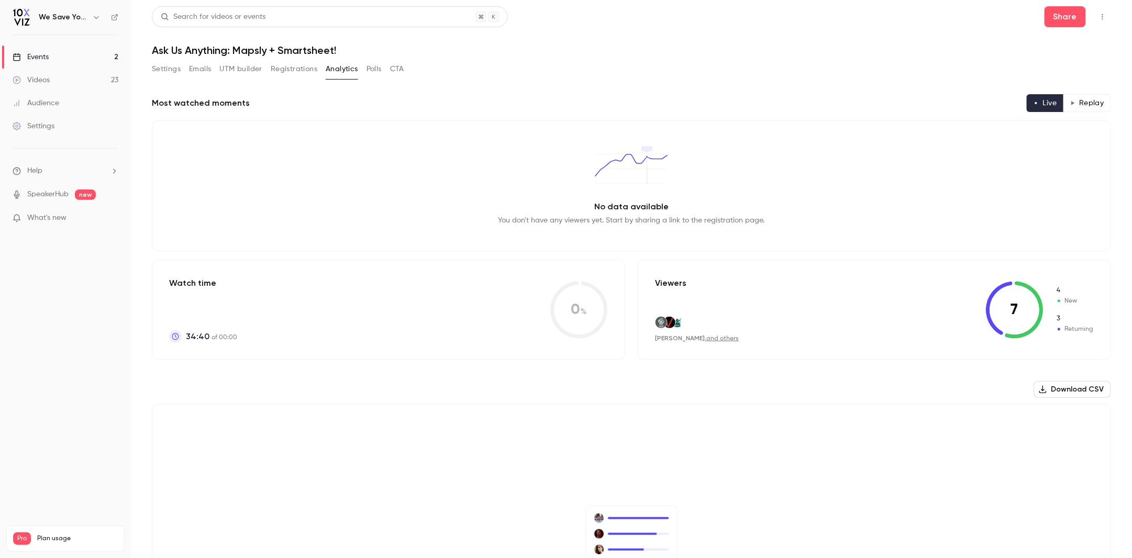
click at [40, 57] on div "Events" at bounding box center [31, 57] width 36 height 10
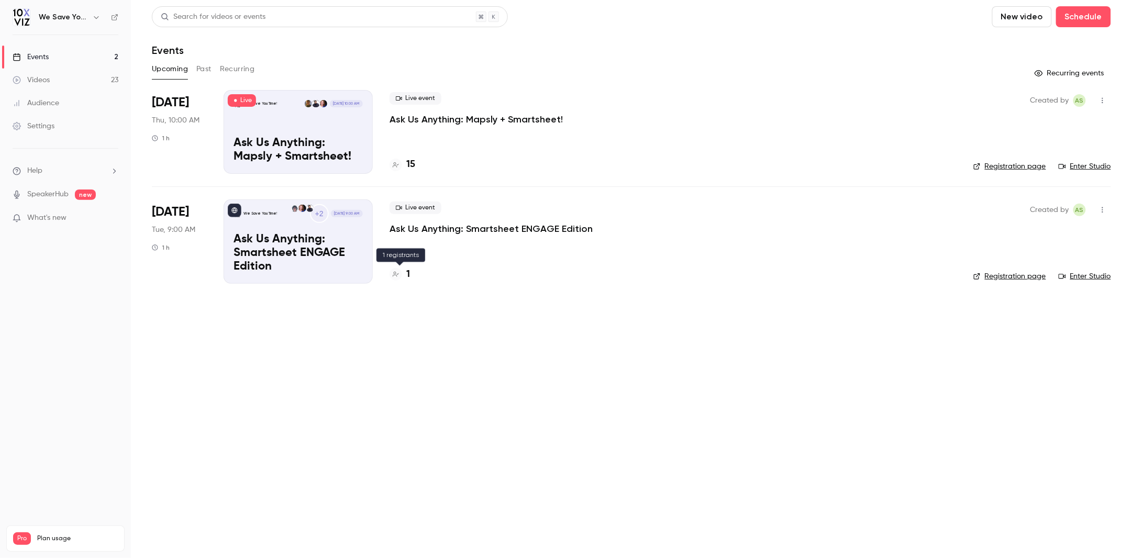
click at [395, 275] on icon at bounding box center [396, 274] width 6 height 5
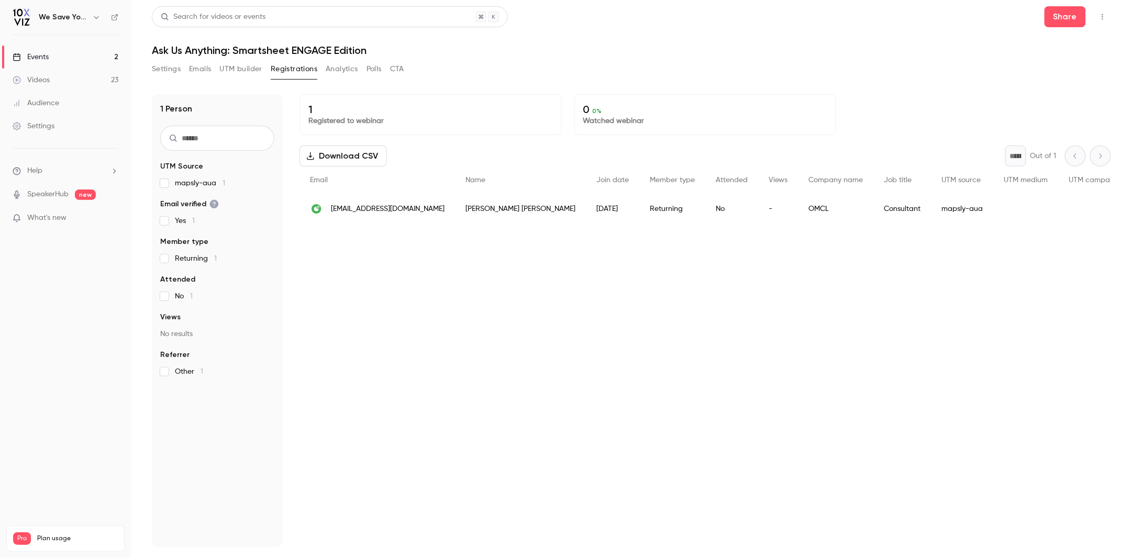
click at [46, 62] on div "Events" at bounding box center [31, 57] width 36 height 10
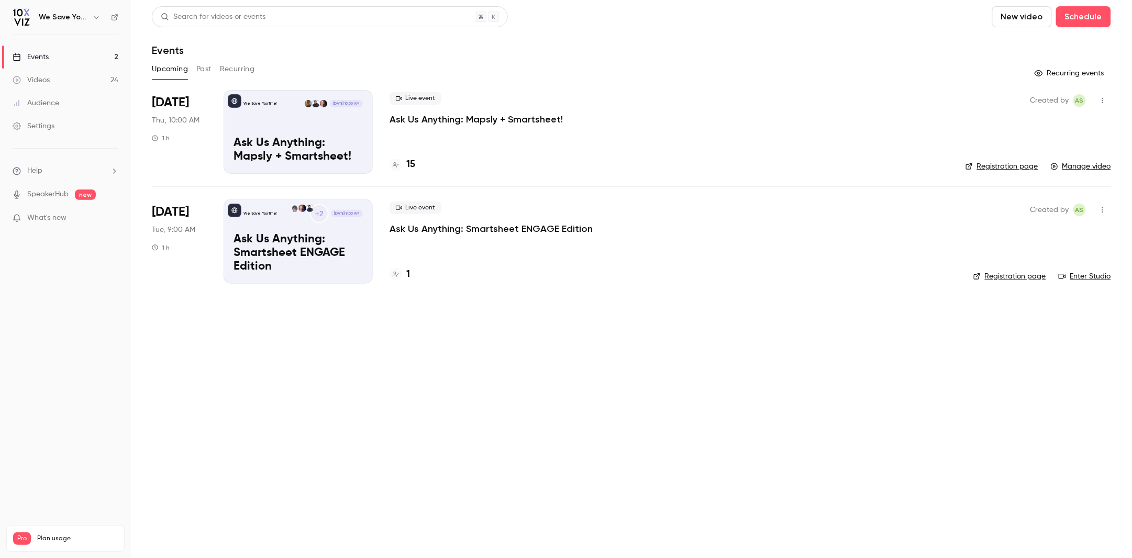
click at [504, 119] on p "Ask Us Anything: Mapsly + Smartsheet!" at bounding box center [476, 119] width 173 height 13
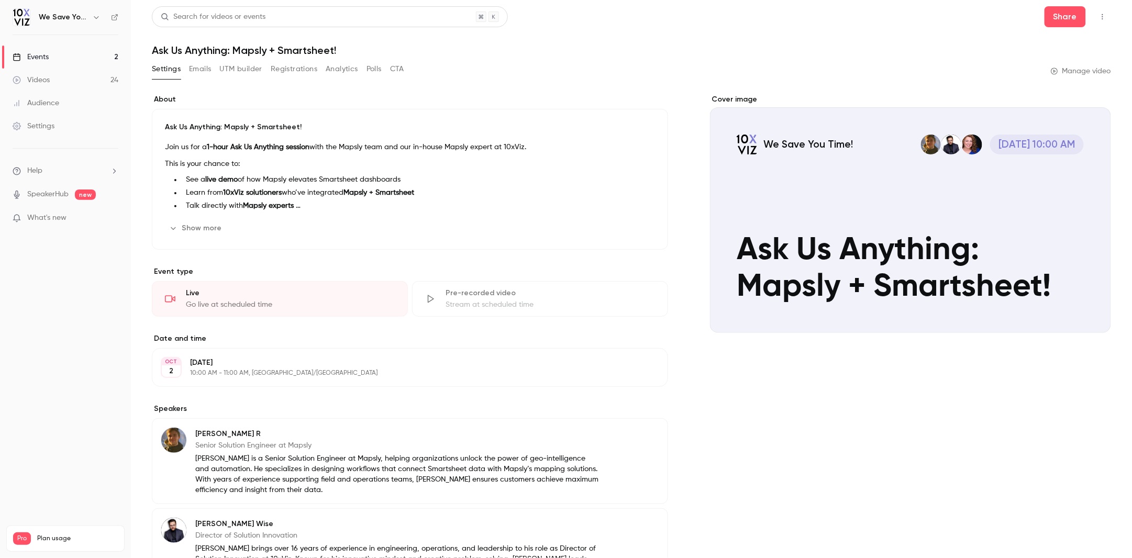
click at [195, 67] on button "Emails" at bounding box center [200, 69] width 22 height 17
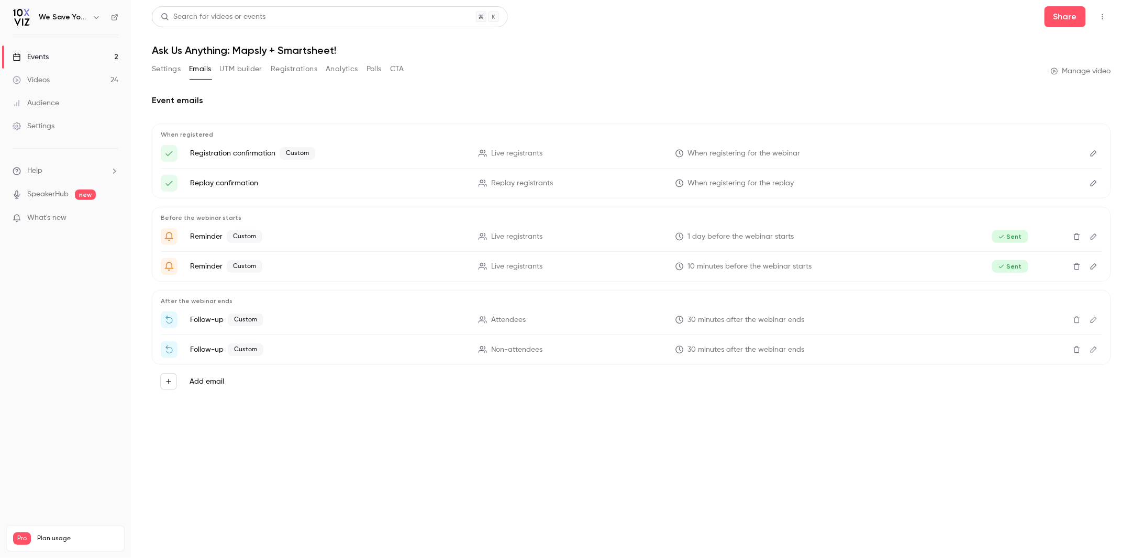
click at [1094, 321] on icon "Edit" at bounding box center [1094, 319] width 8 height 7
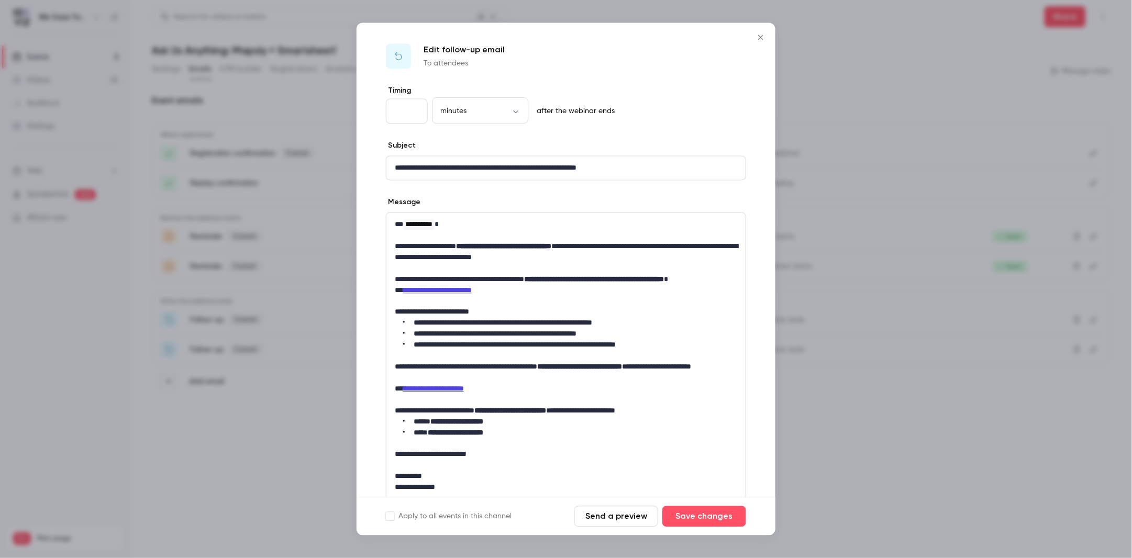
click at [758, 37] on icon "Close" at bounding box center [761, 38] width 13 height 8
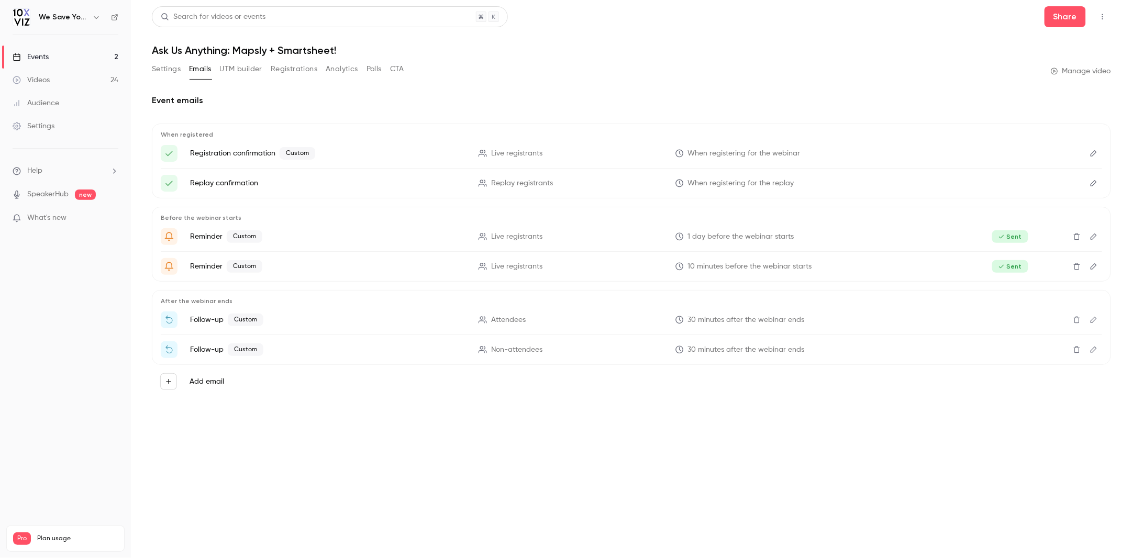
click at [526, 485] on main "Search for videos or events Share Ask Us Anything: Mapsly + Smartsheet! Setting…" at bounding box center [631, 279] width 1001 height 558
